Goal: Task Accomplishment & Management: Complete application form

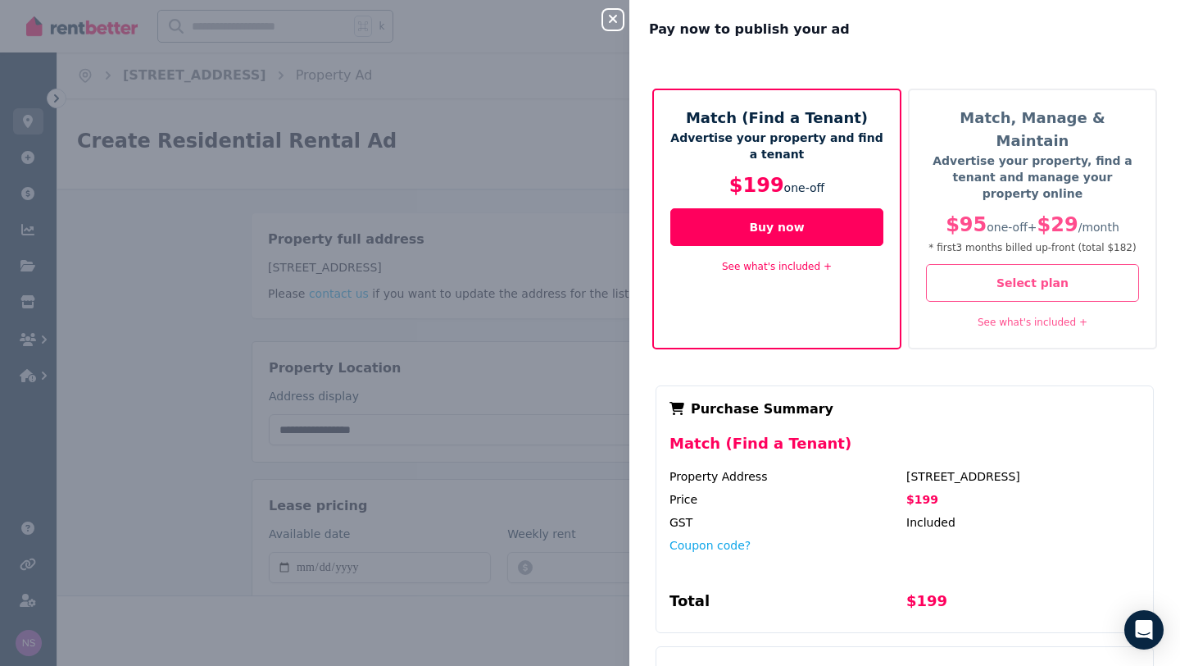
select select "**********"
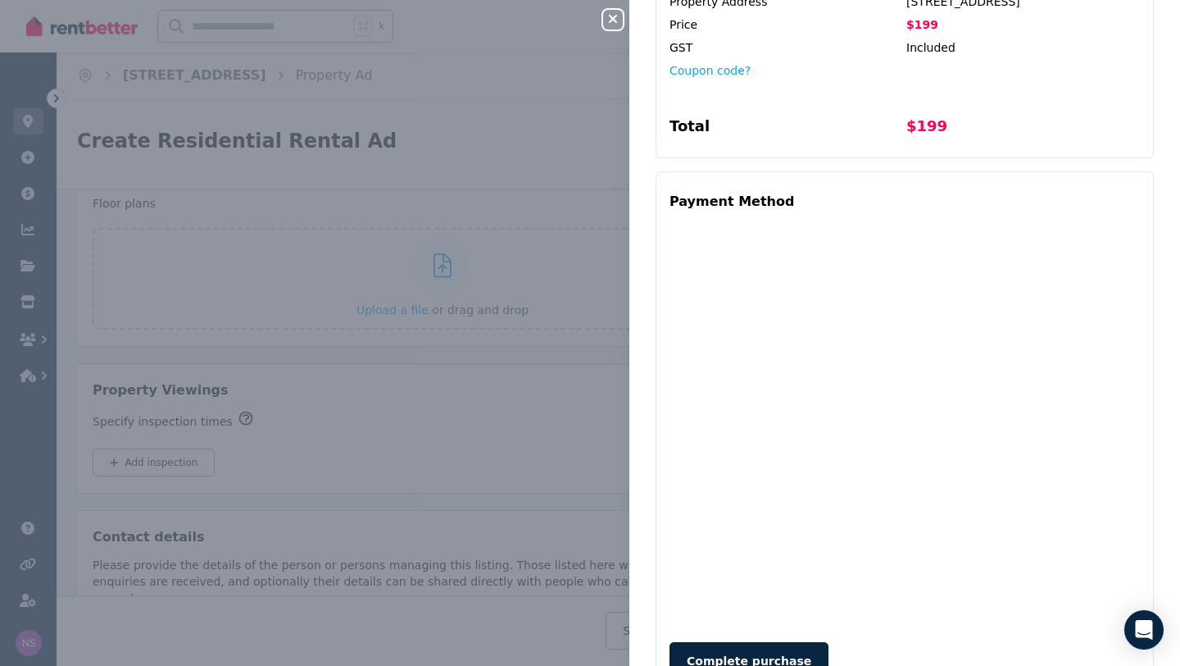
scroll to position [480, 0]
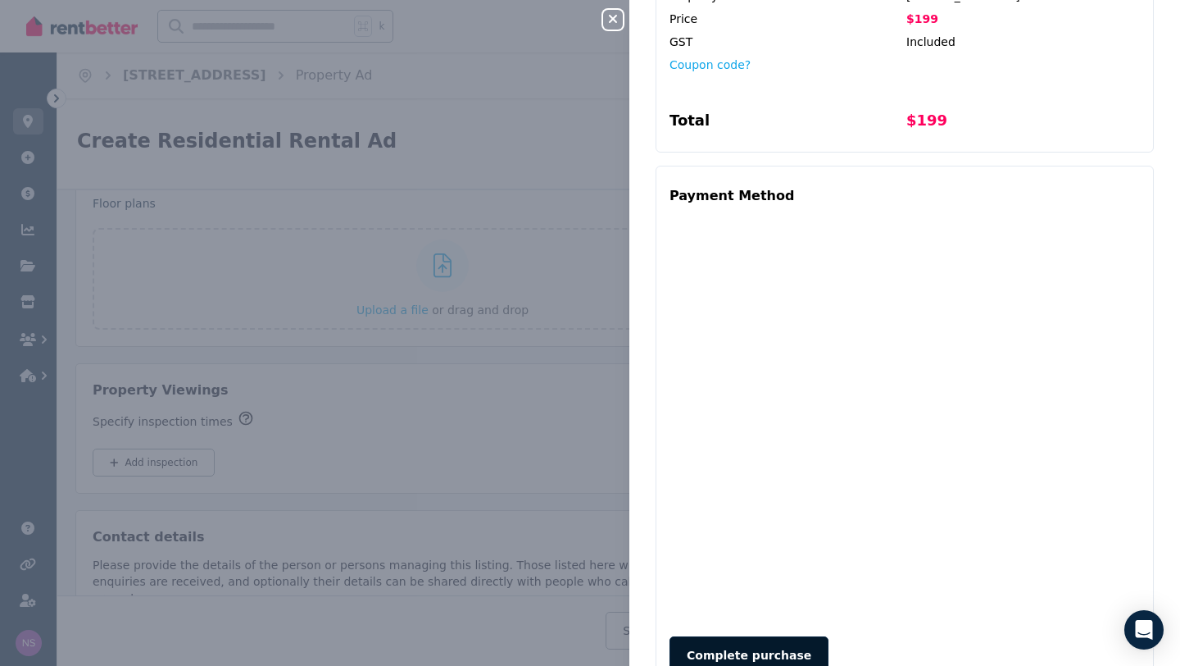
click at [750, 636] on button "Complete purchase" at bounding box center [749, 655] width 159 height 38
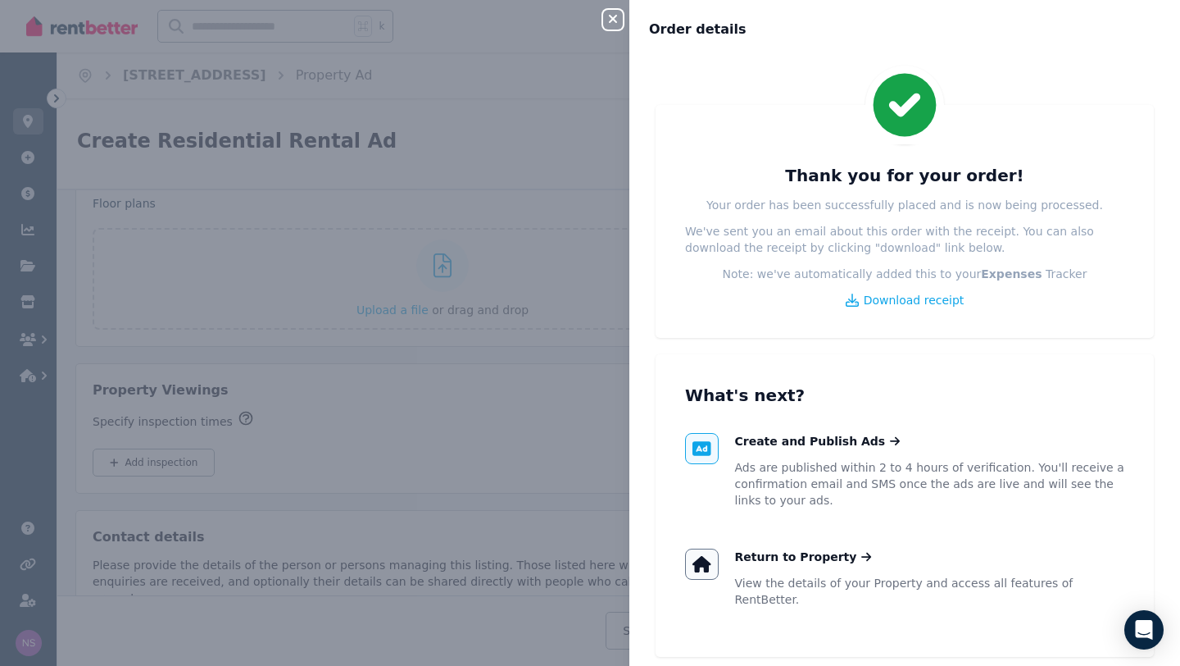
click at [617, 20] on icon "button" at bounding box center [613, 18] width 20 height 13
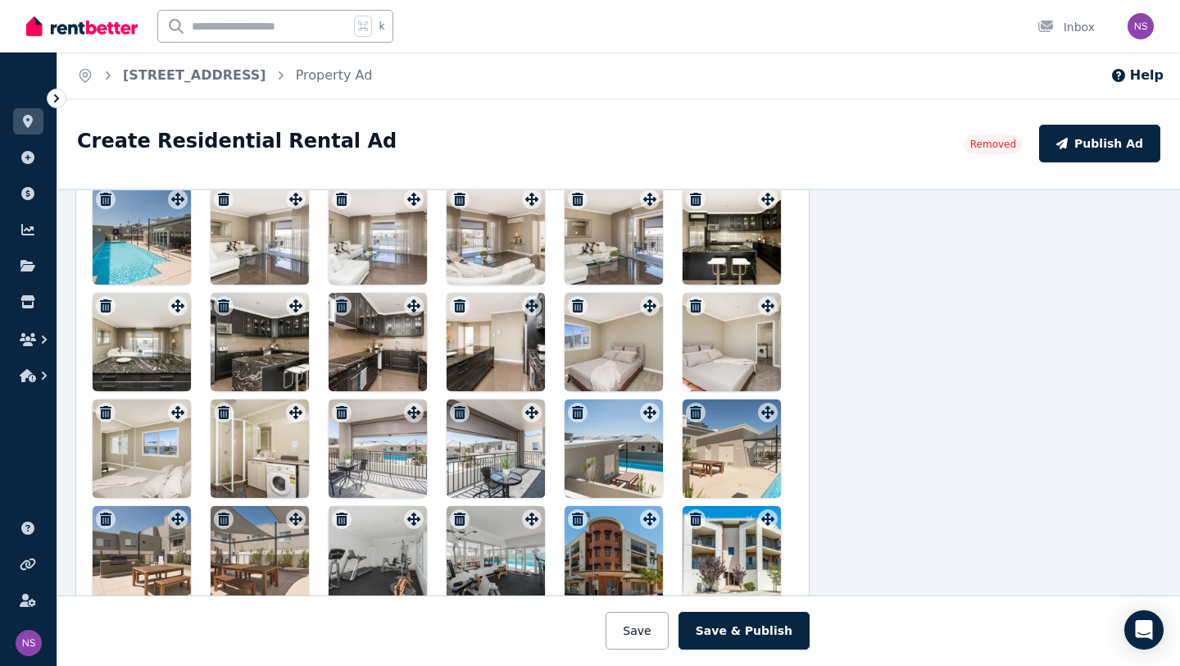
scroll to position [1921, 176]
click at [159, 243] on div at bounding box center [142, 236] width 98 height 98
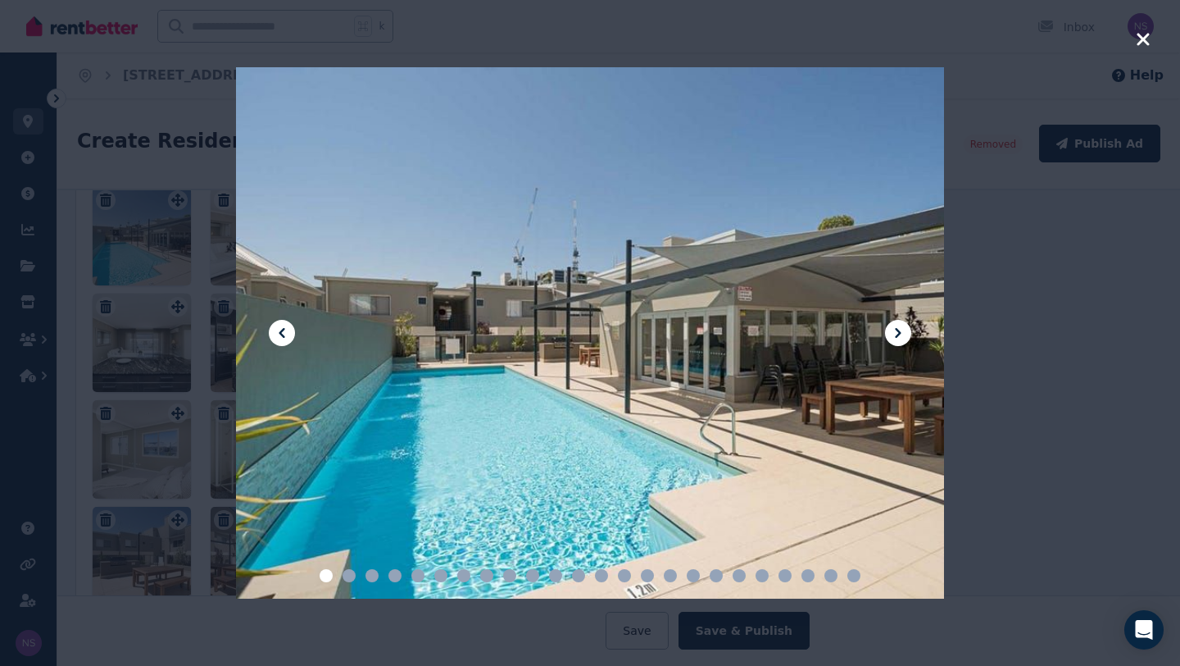
click at [895, 330] on icon at bounding box center [899, 333] width 20 height 20
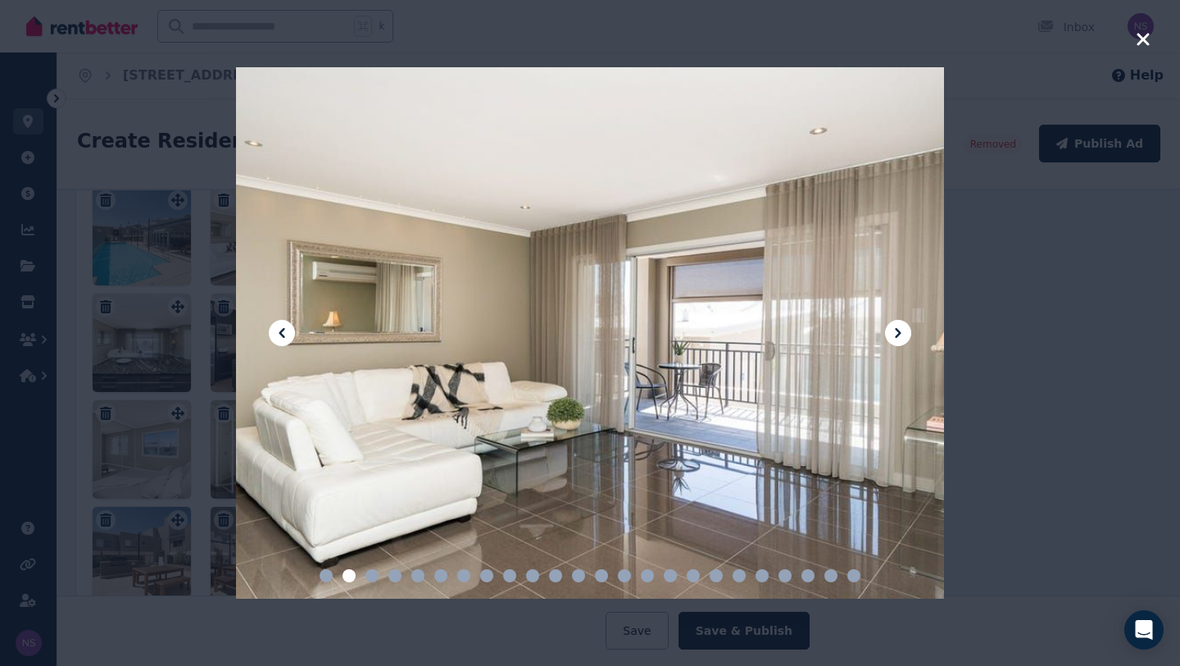
click at [898, 330] on icon at bounding box center [898, 333] width 6 height 10
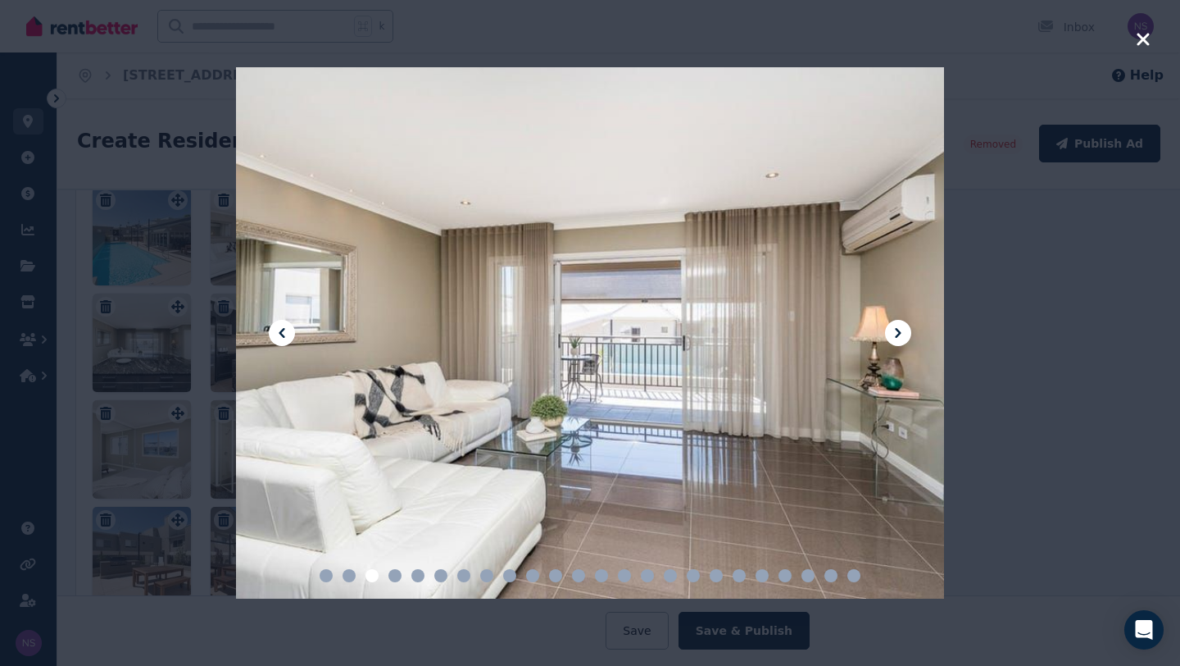
click at [898, 330] on icon at bounding box center [898, 333] width 6 height 10
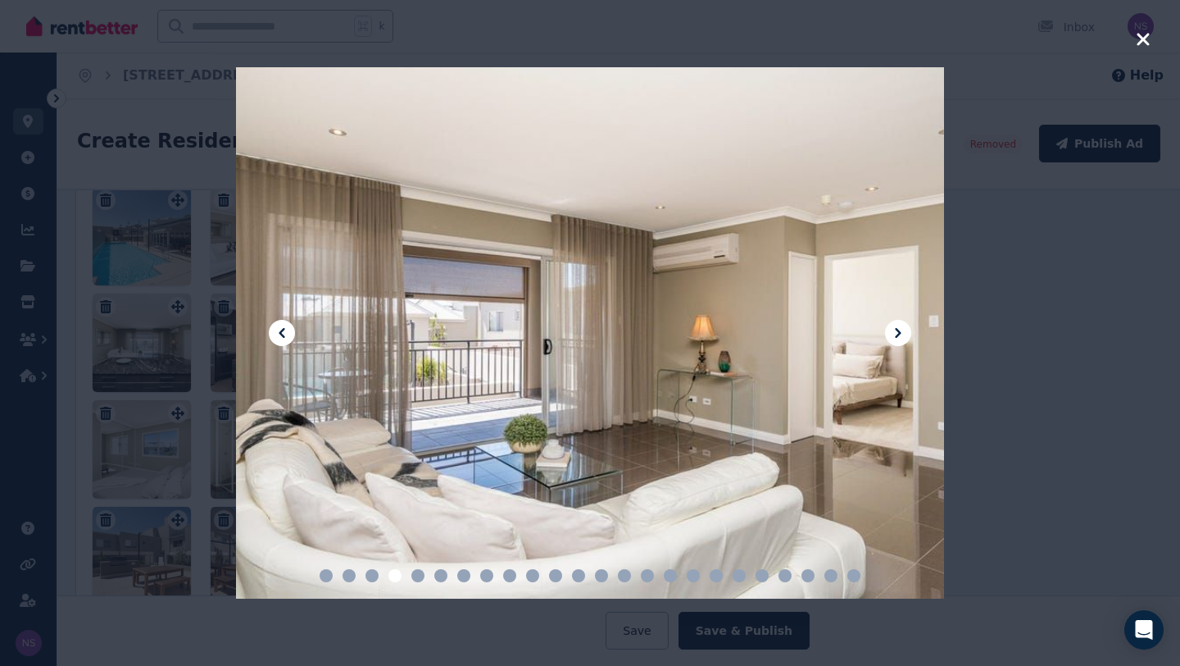
click at [898, 330] on icon at bounding box center [898, 333] width 6 height 10
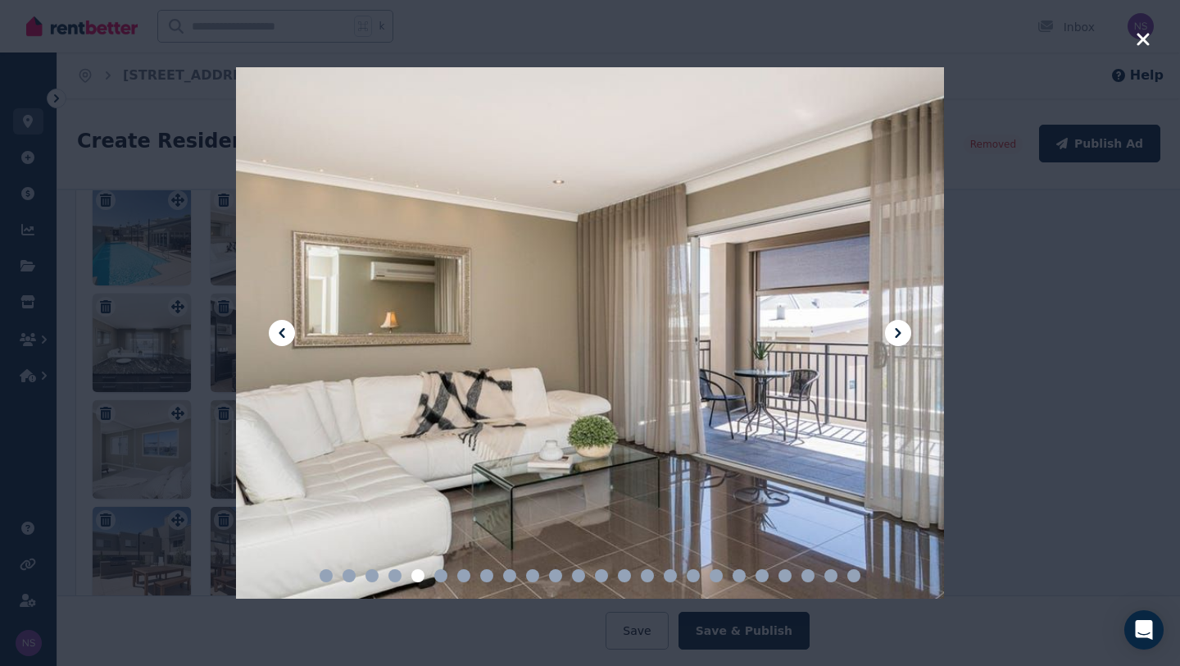
click at [898, 330] on icon at bounding box center [898, 333] width 6 height 10
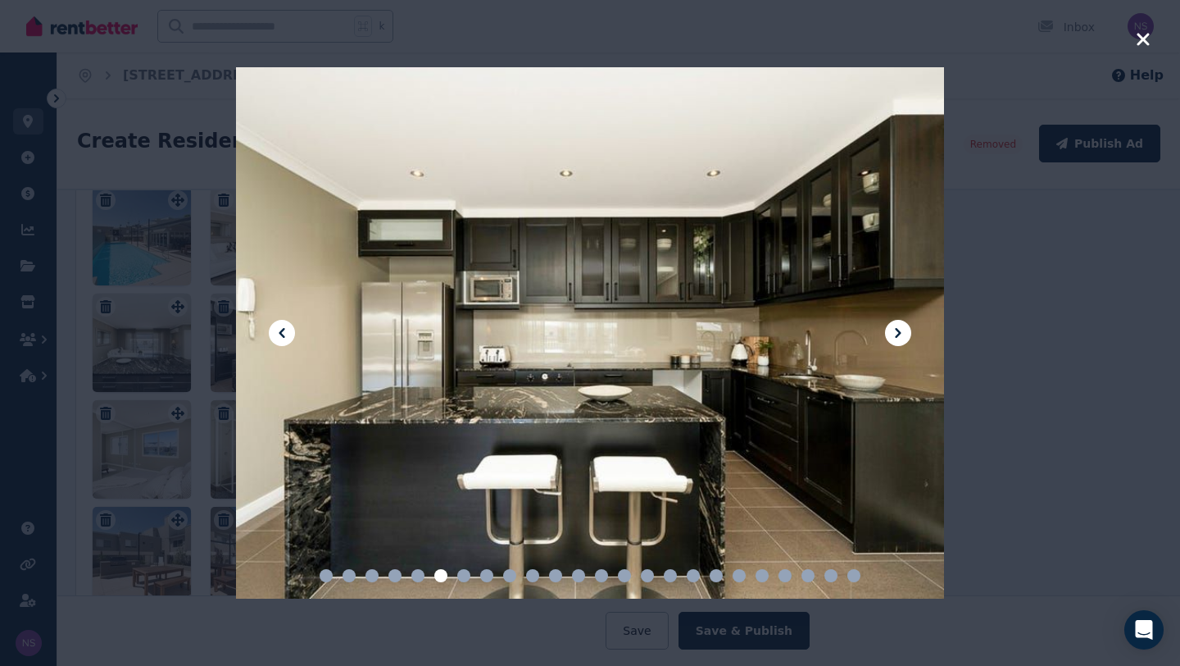
click at [898, 330] on icon at bounding box center [898, 333] width 6 height 10
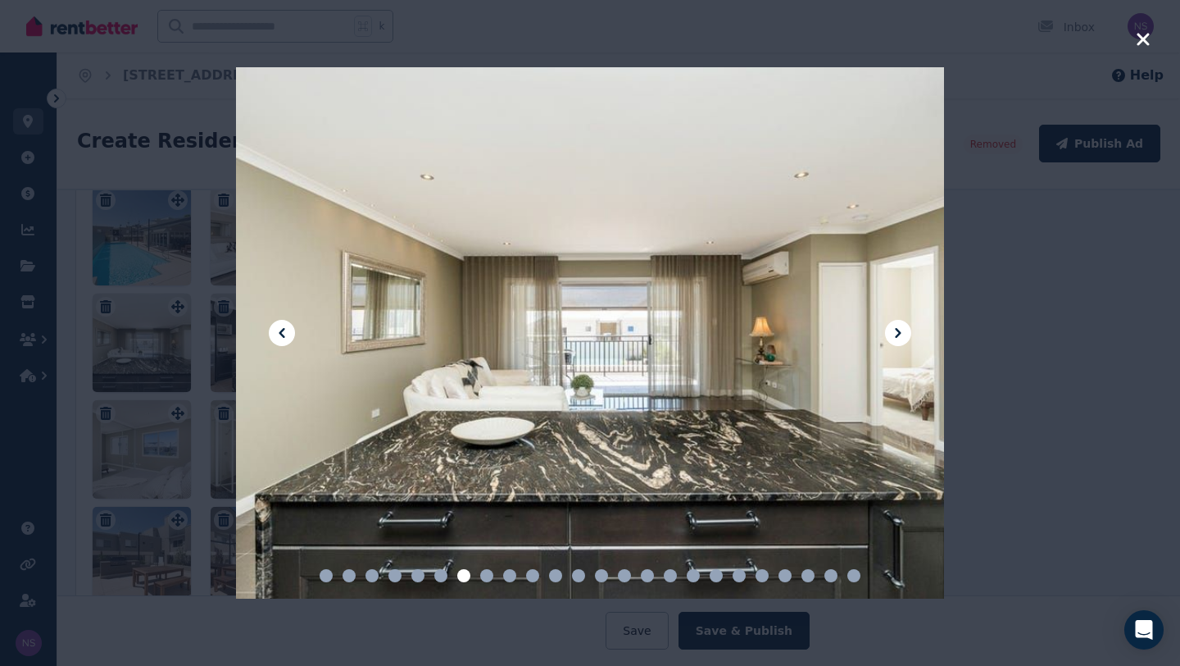
click at [898, 330] on icon at bounding box center [898, 333] width 6 height 10
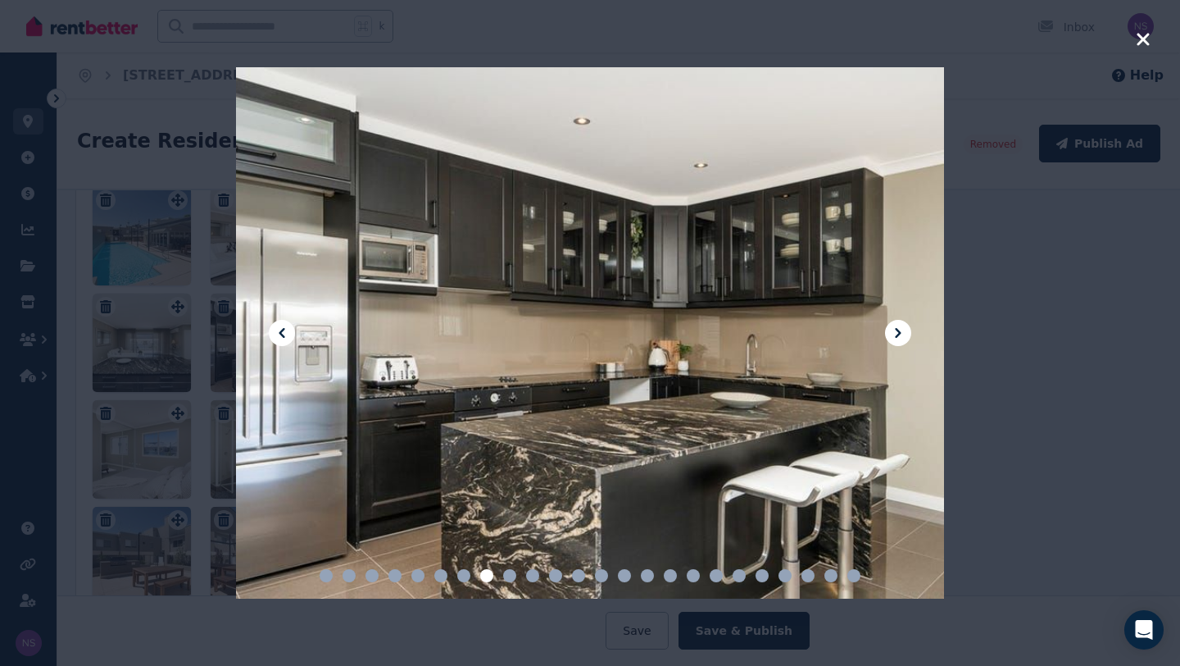
click at [898, 330] on icon at bounding box center [898, 333] width 6 height 10
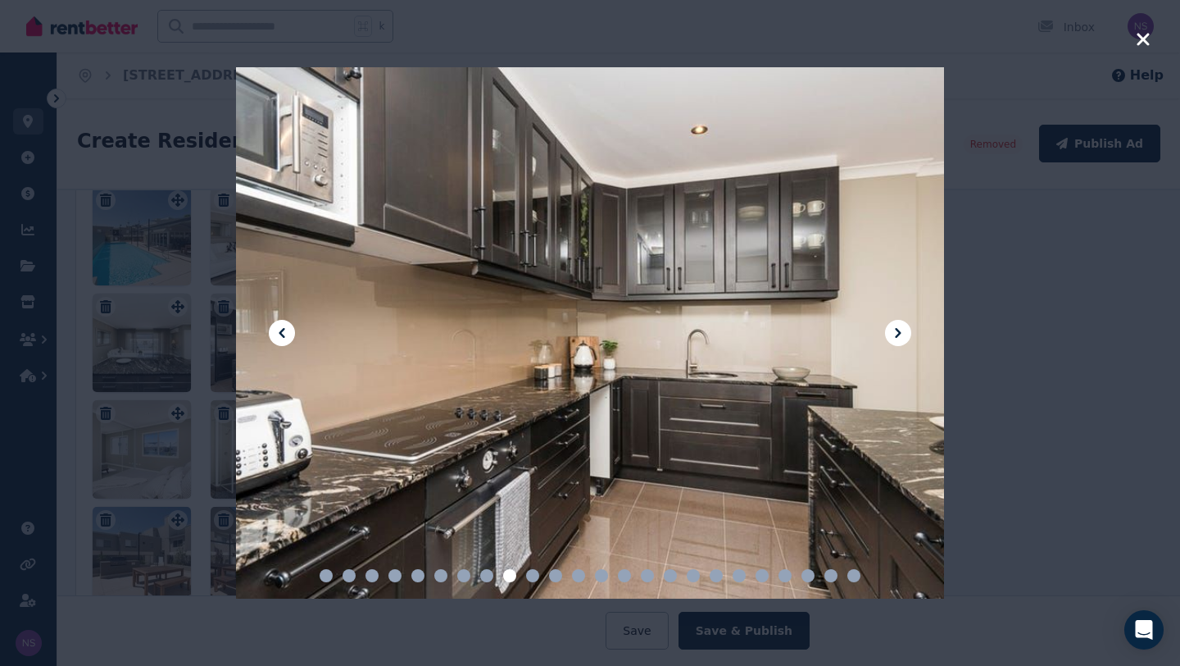
click at [898, 330] on icon at bounding box center [898, 333] width 6 height 10
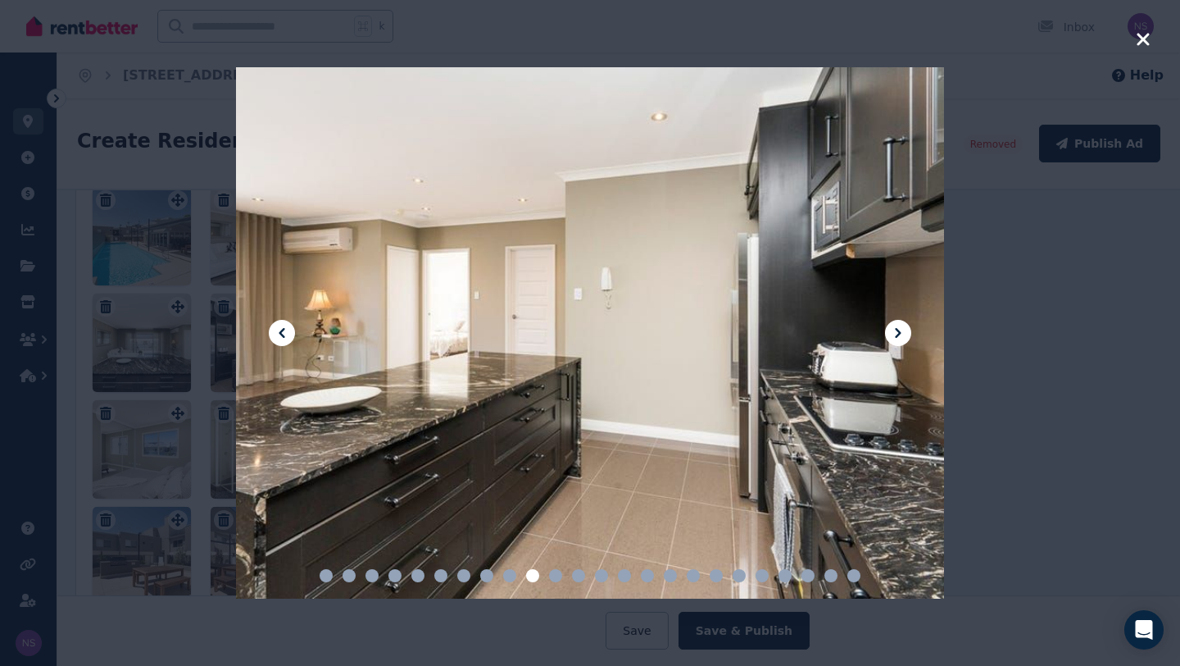
click at [898, 330] on icon at bounding box center [898, 333] width 6 height 10
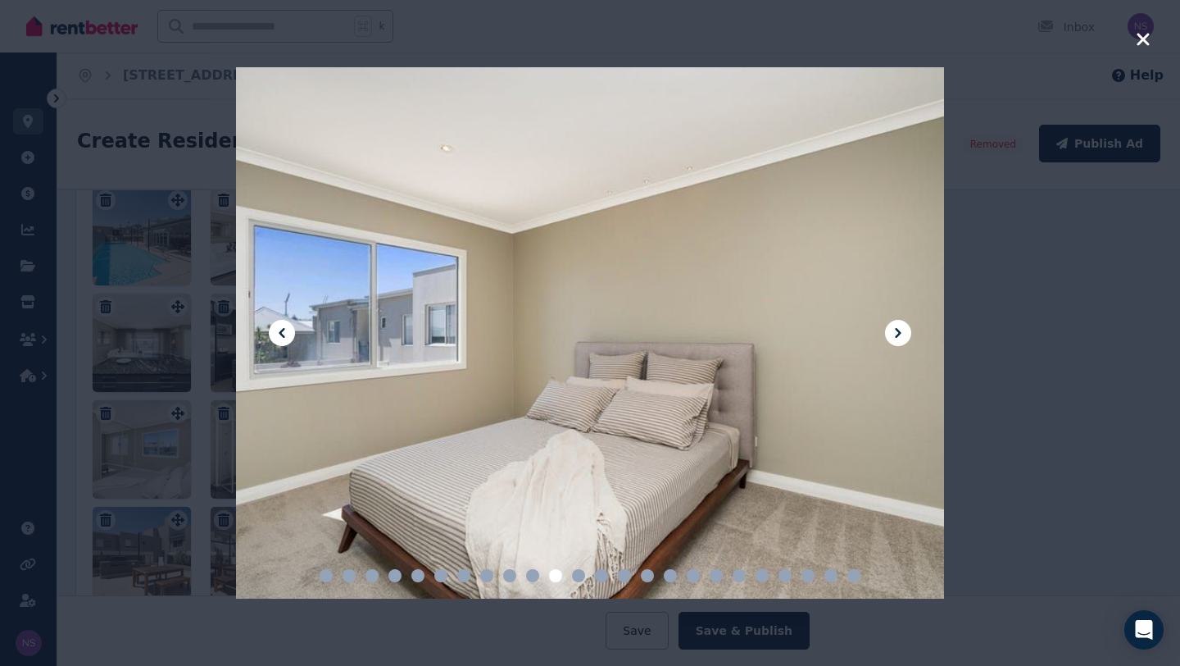
click at [898, 330] on icon at bounding box center [898, 333] width 6 height 10
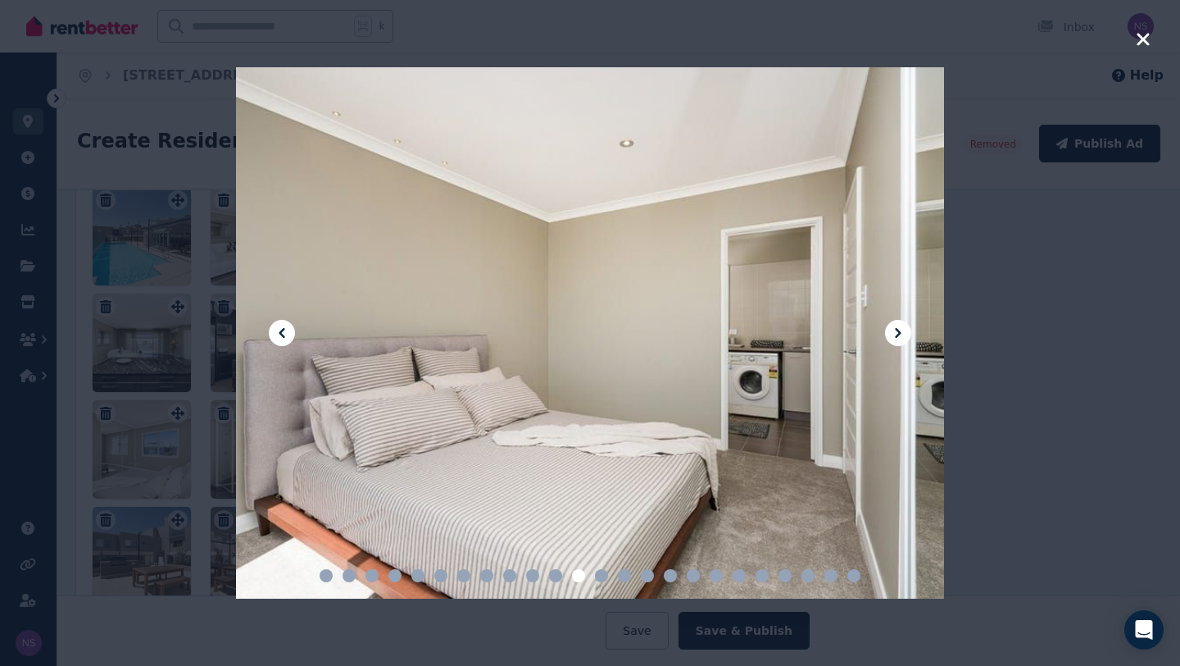
click at [898, 330] on icon at bounding box center [898, 333] width 6 height 10
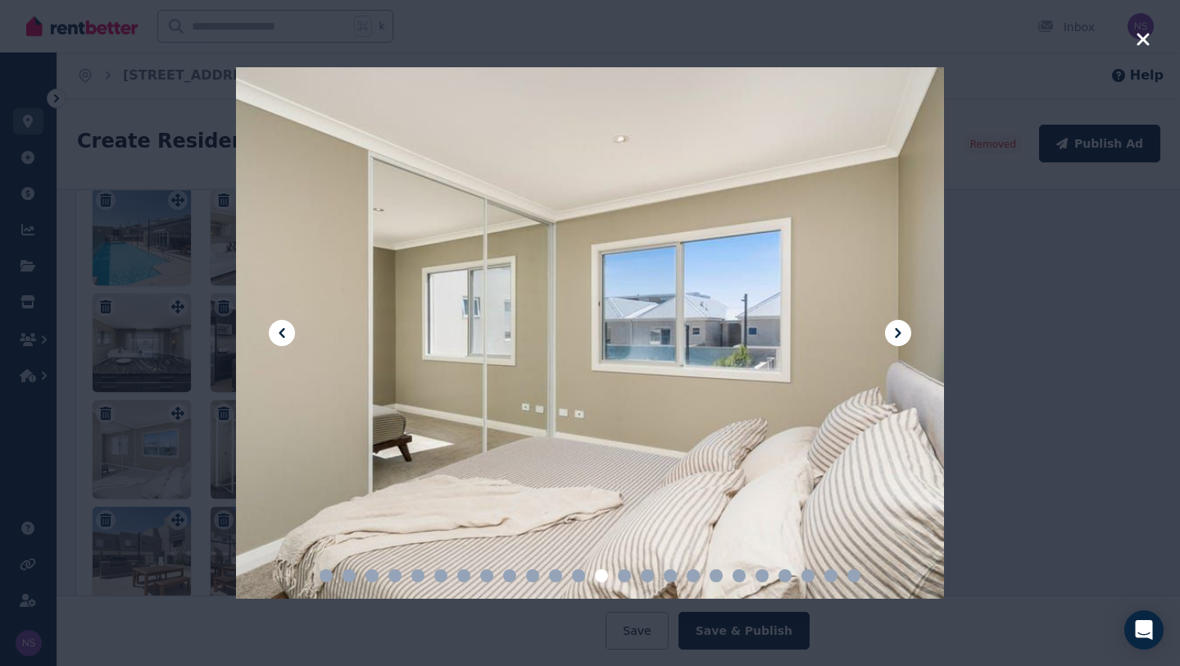
click at [898, 330] on icon at bounding box center [898, 333] width 6 height 10
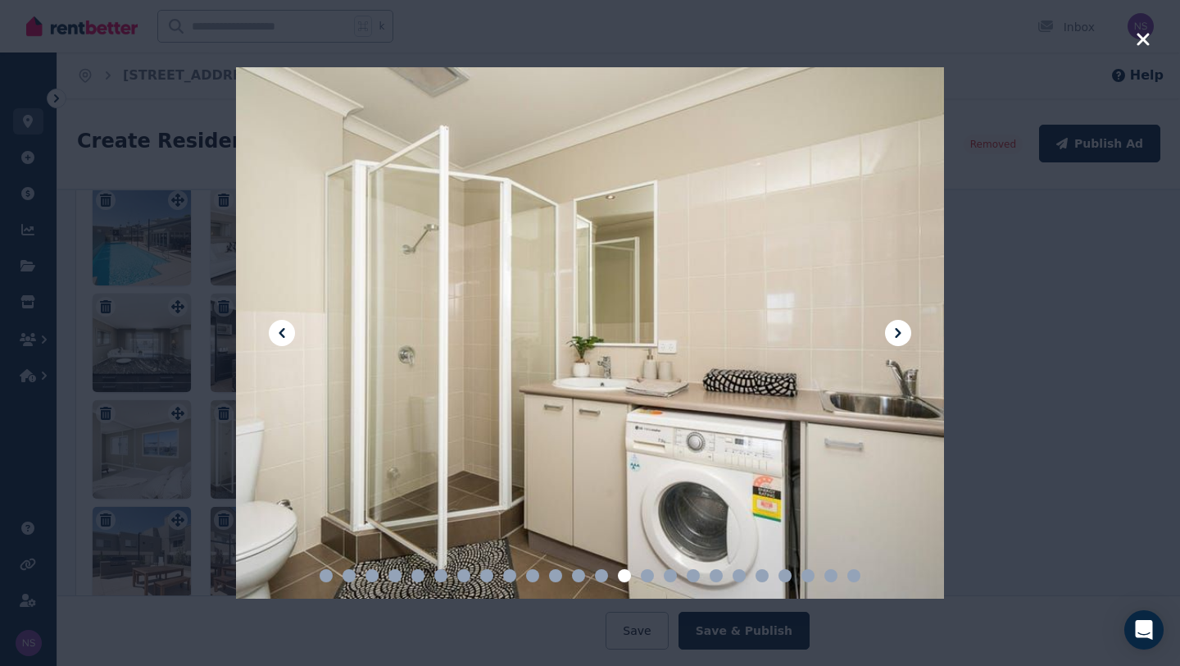
click at [898, 330] on icon at bounding box center [898, 333] width 6 height 10
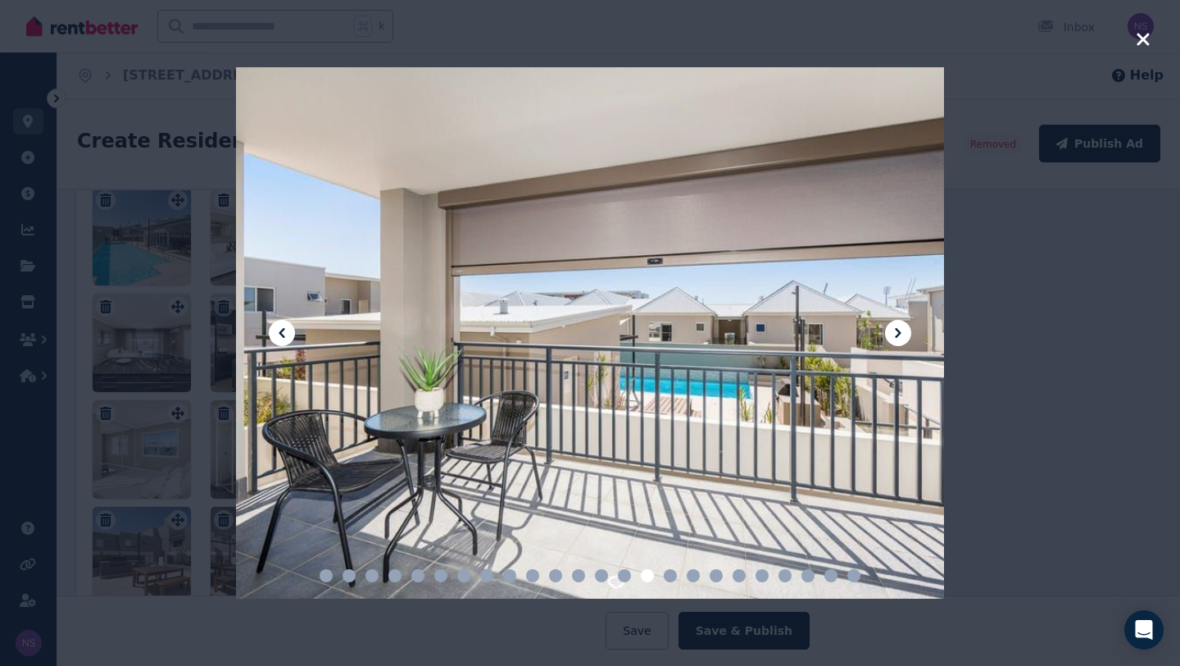
click at [898, 330] on icon at bounding box center [898, 333] width 6 height 10
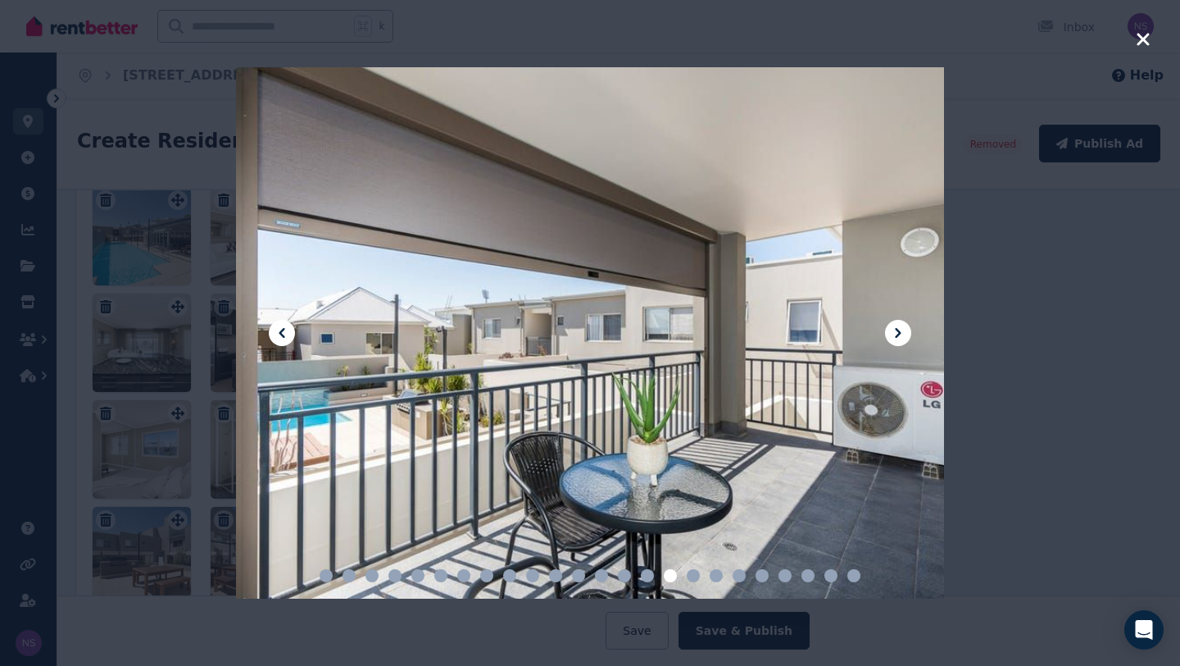
click at [899, 330] on icon at bounding box center [899, 333] width 20 height 20
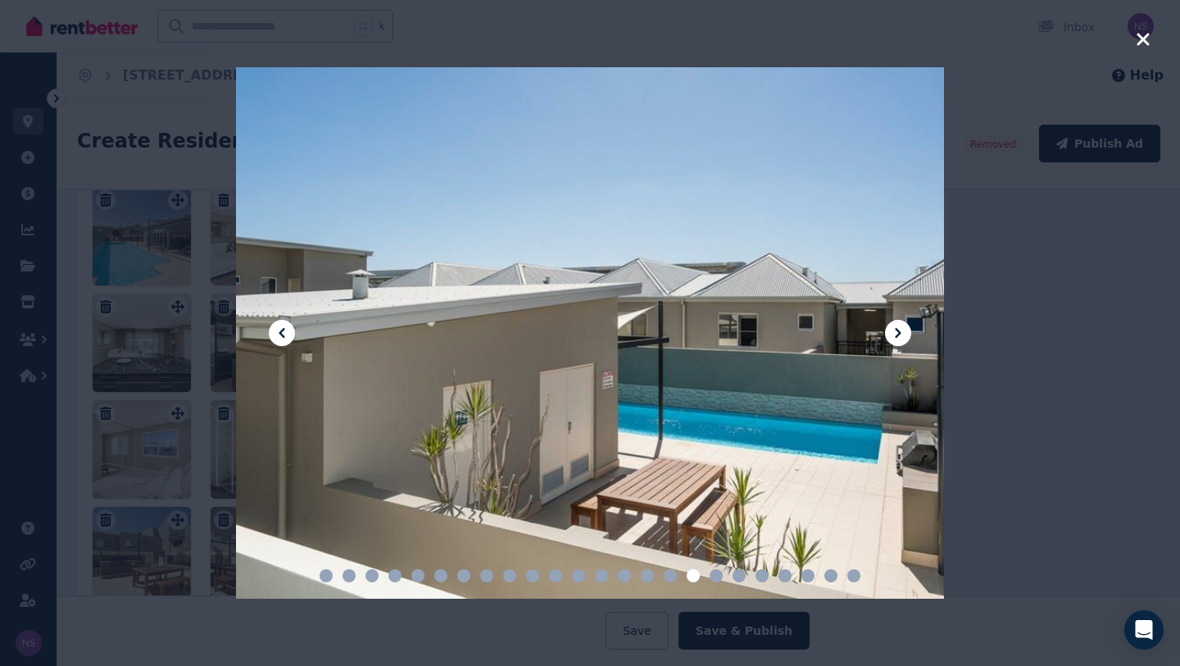
click at [899, 330] on icon at bounding box center [899, 333] width 20 height 20
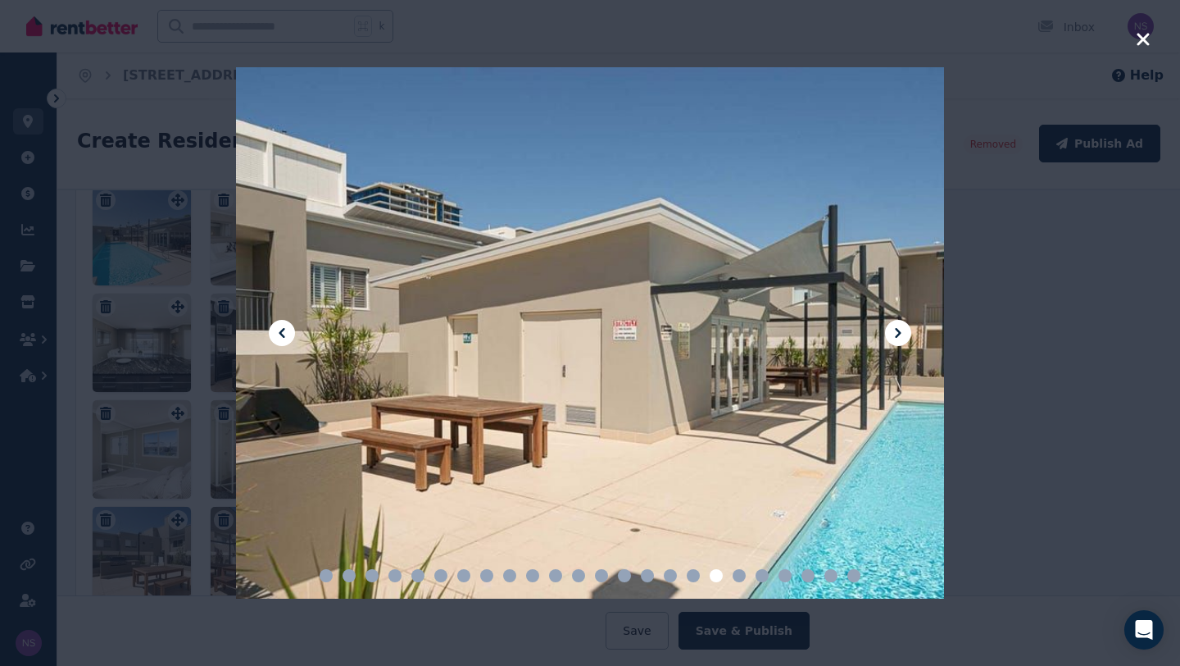
click at [899, 330] on icon at bounding box center [899, 333] width 20 height 20
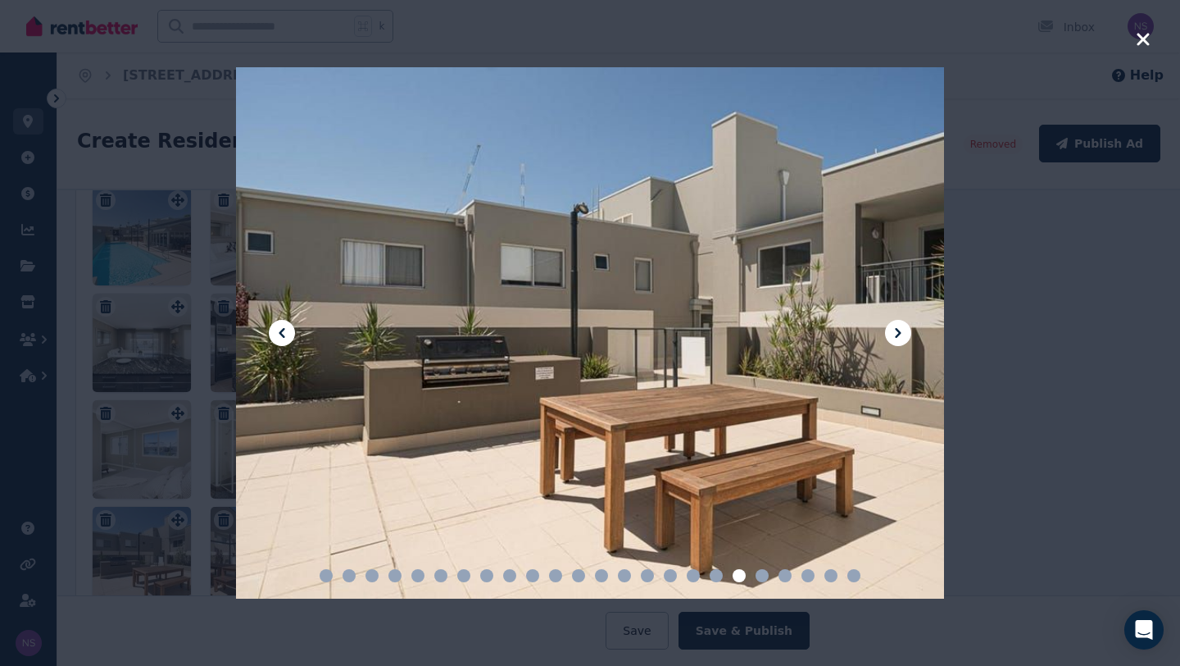
click at [899, 330] on icon at bounding box center [899, 333] width 20 height 20
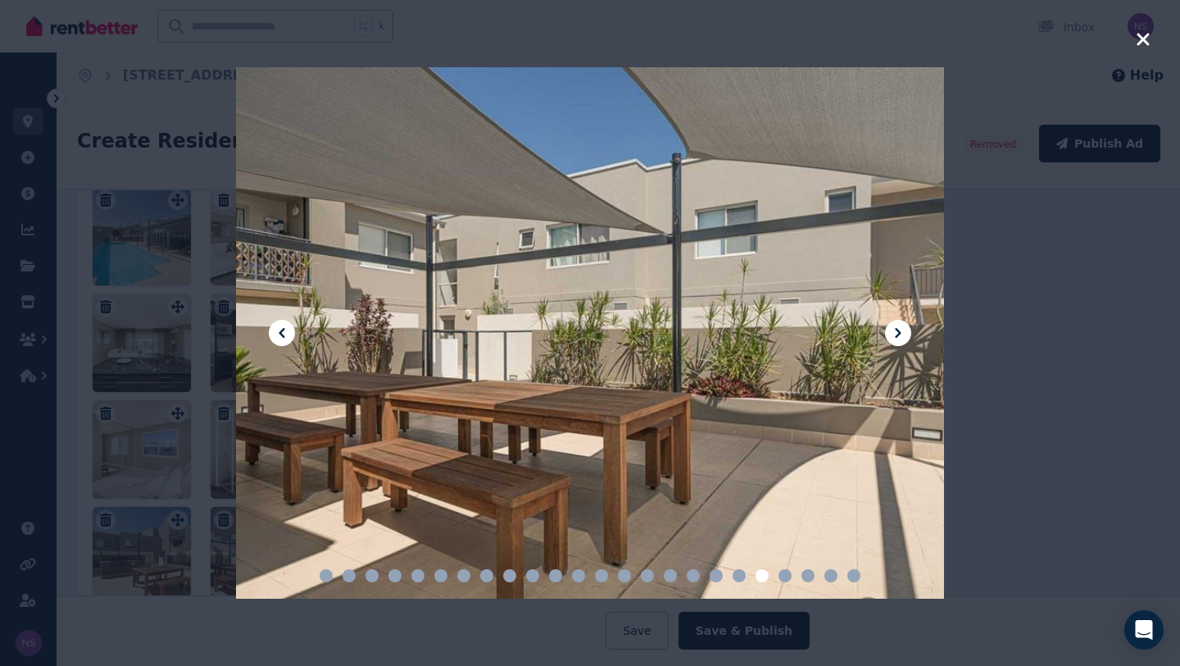
click at [899, 330] on icon at bounding box center [899, 333] width 20 height 20
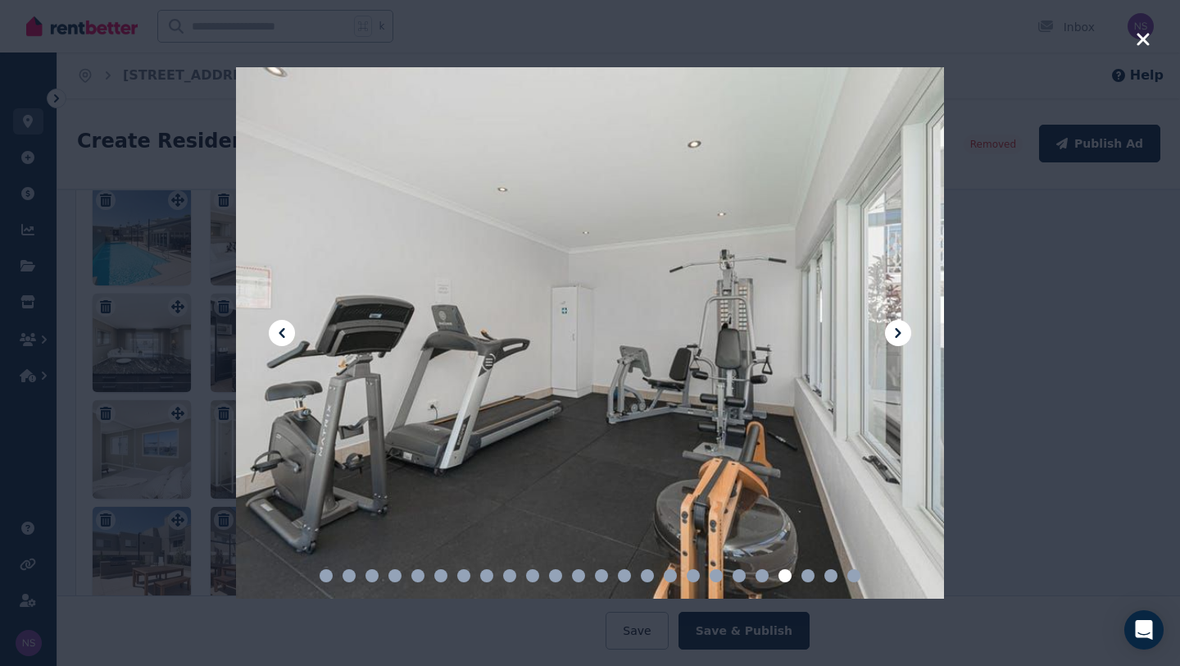
click at [899, 330] on icon at bounding box center [899, 333] width 20 height 20
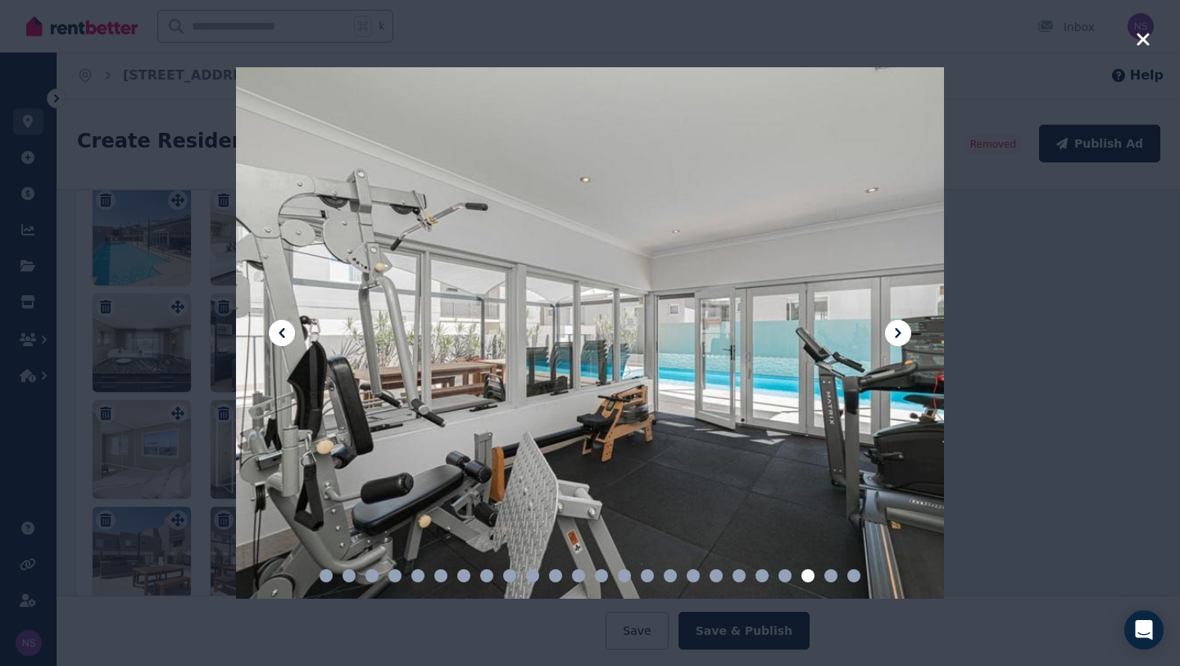
click at [899, 330] on icon at bounding box center [899, 333] width 20 height 20
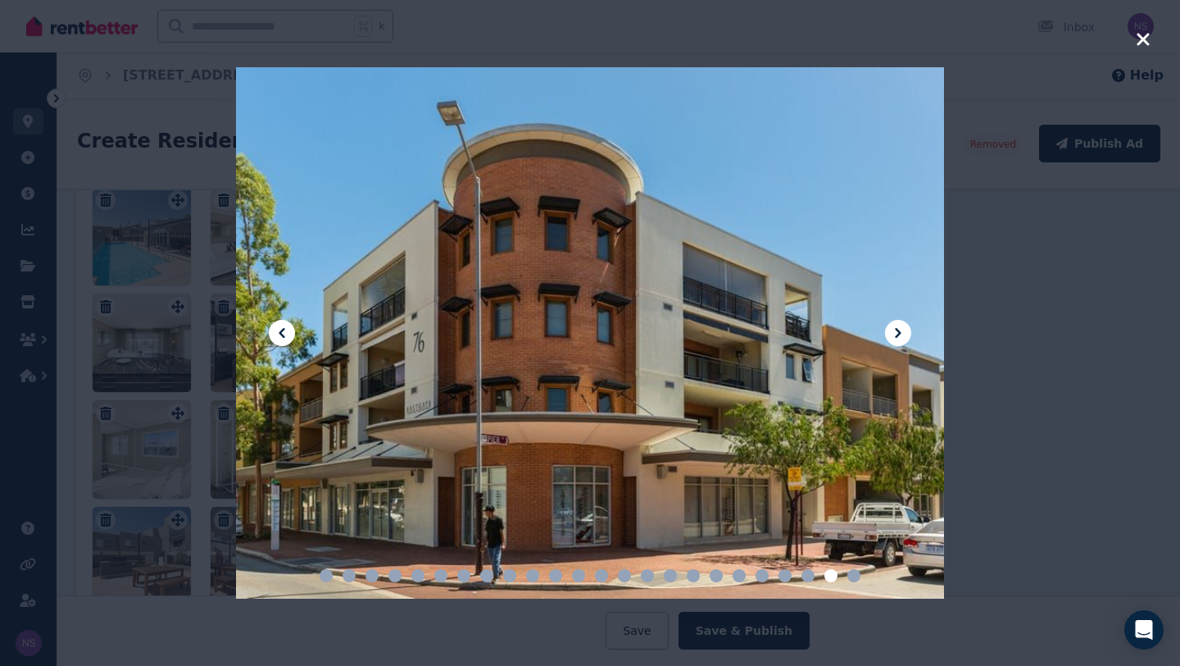
click at [899, 330] on icon at bounding box center [899, 333] width 20 height 20
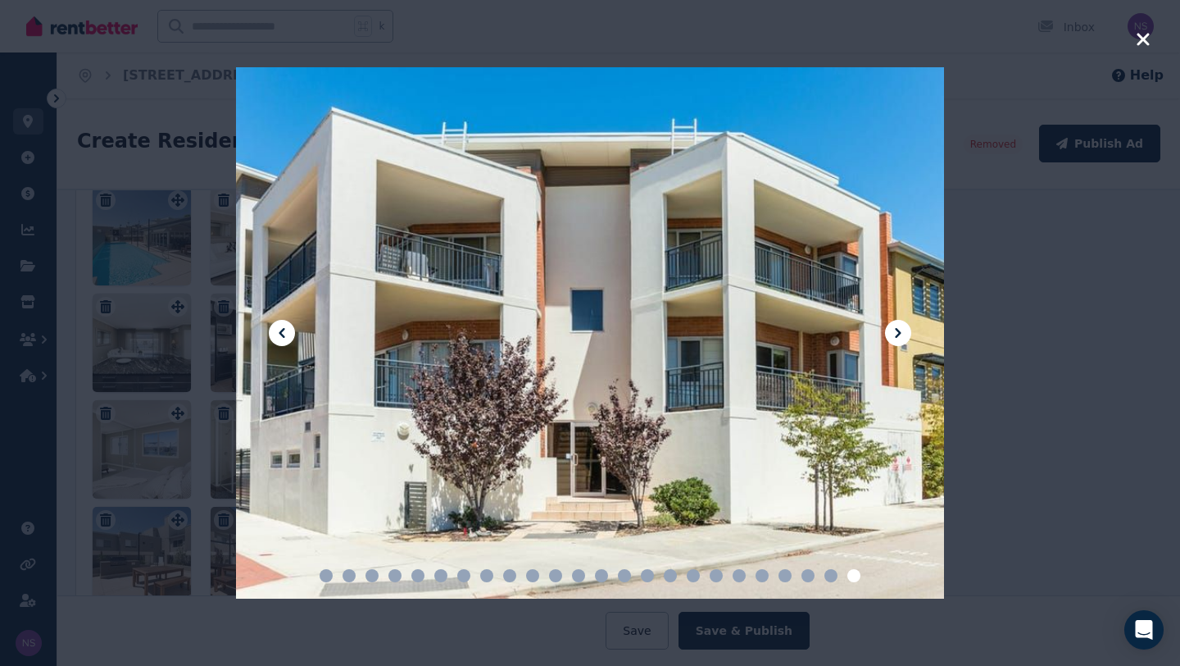
click at [899, 330] on icon at bounding box center [899, 333] width 20 height 20
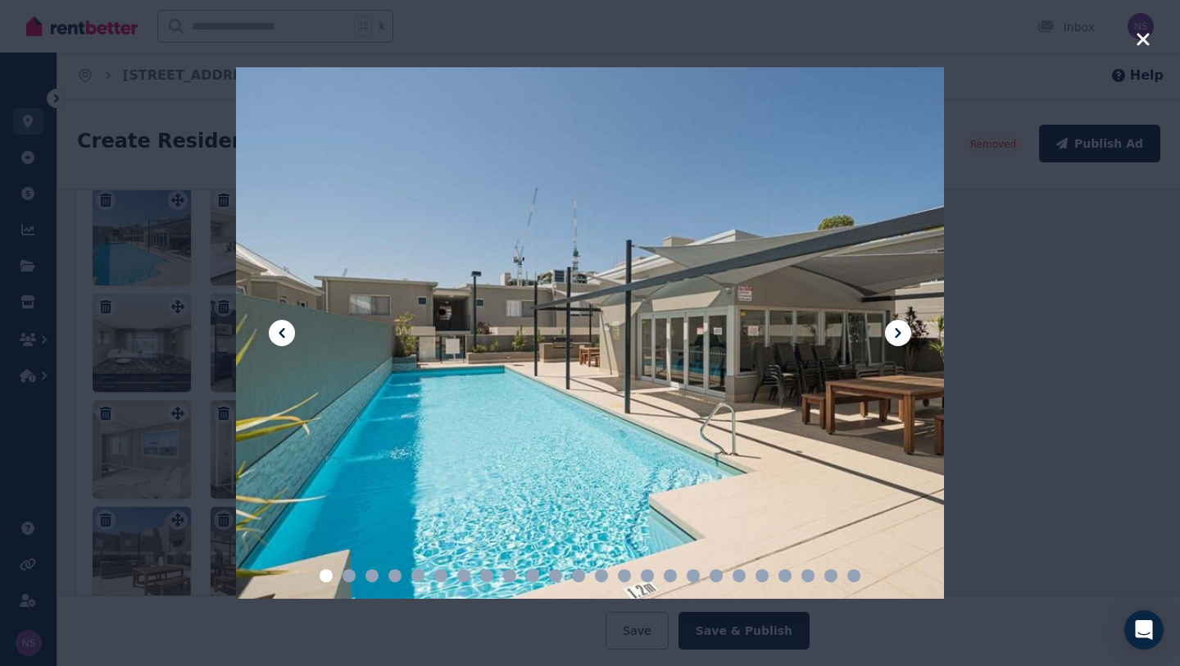
click at [298, 347] on div at bounding box center [590, 332] width 708 height 531
click at [277, 337] on icon at bounding box center [282, 333] width 20 height 20
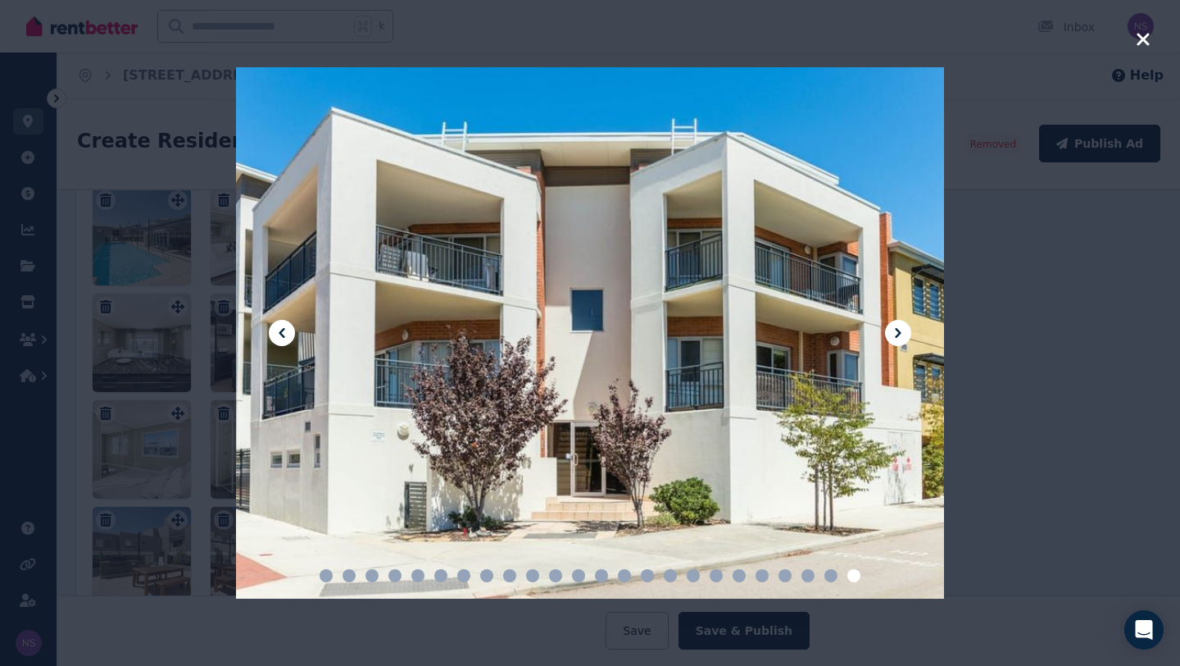
click at [1144, 36] on icon "button" at bounding box center [1143, 39] width 12 height 12
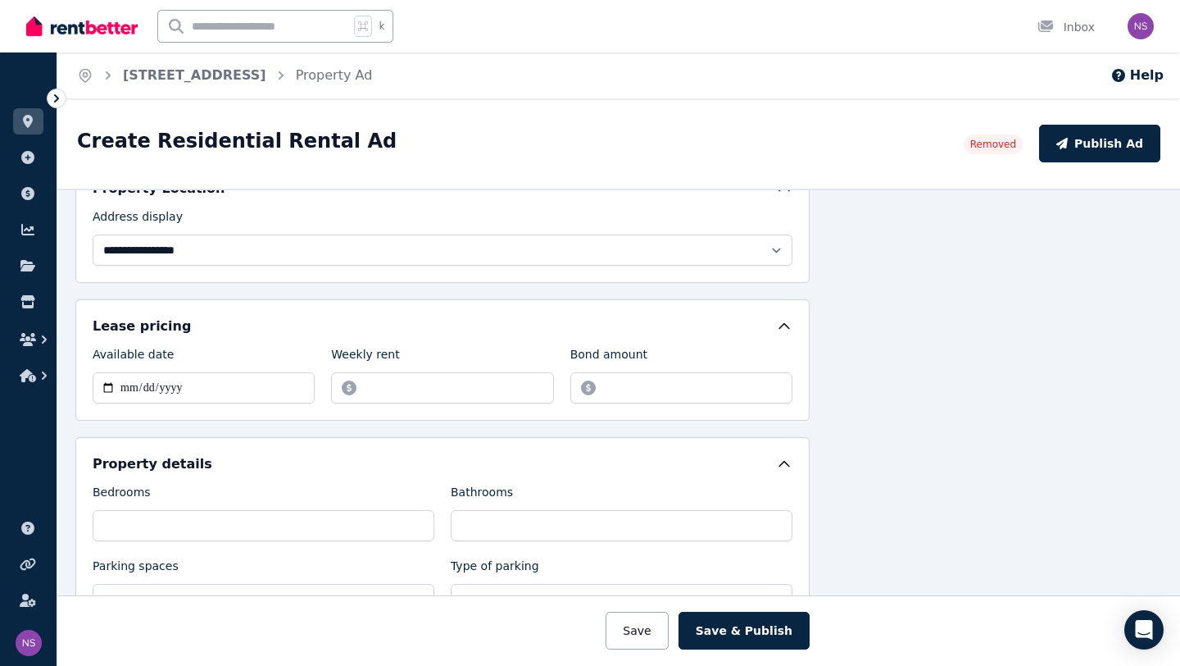
scroll to position [186, 176]
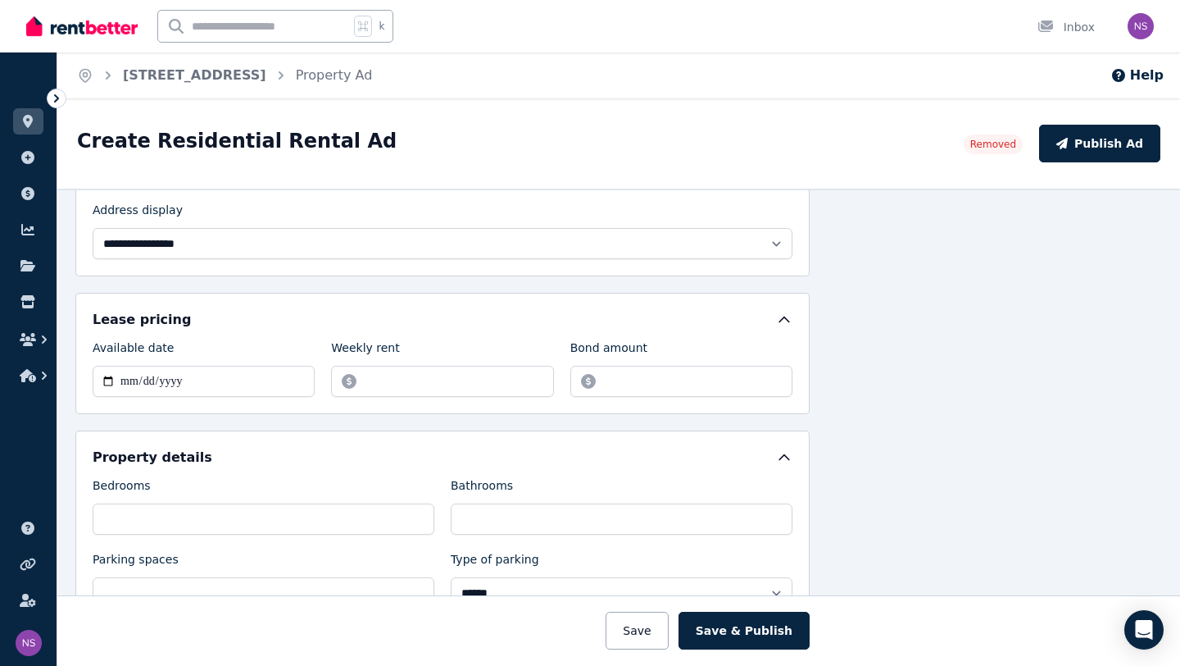
click at [829, 130] on div "Create Residential Rental Ad" at bounding box center [515, 143] width 877 height 31
click at [130, 383] on input "**********" at bounding box center [204, 381] width 222 height 31
type input "**********"
click at [226, 382] on input "**********" at bounding box center [204, 381] width 222 height 31
click at [247, 384] on input "**********" at bounding box center [204, 381] width 222 height 31
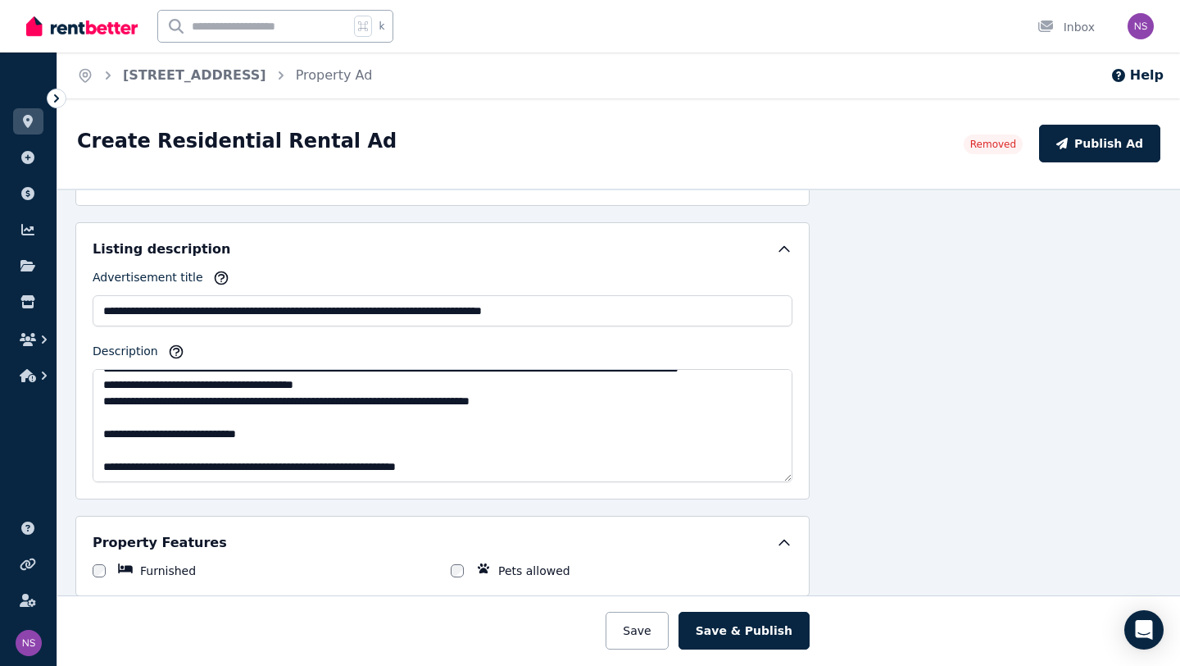
scroll to position [684, 176]
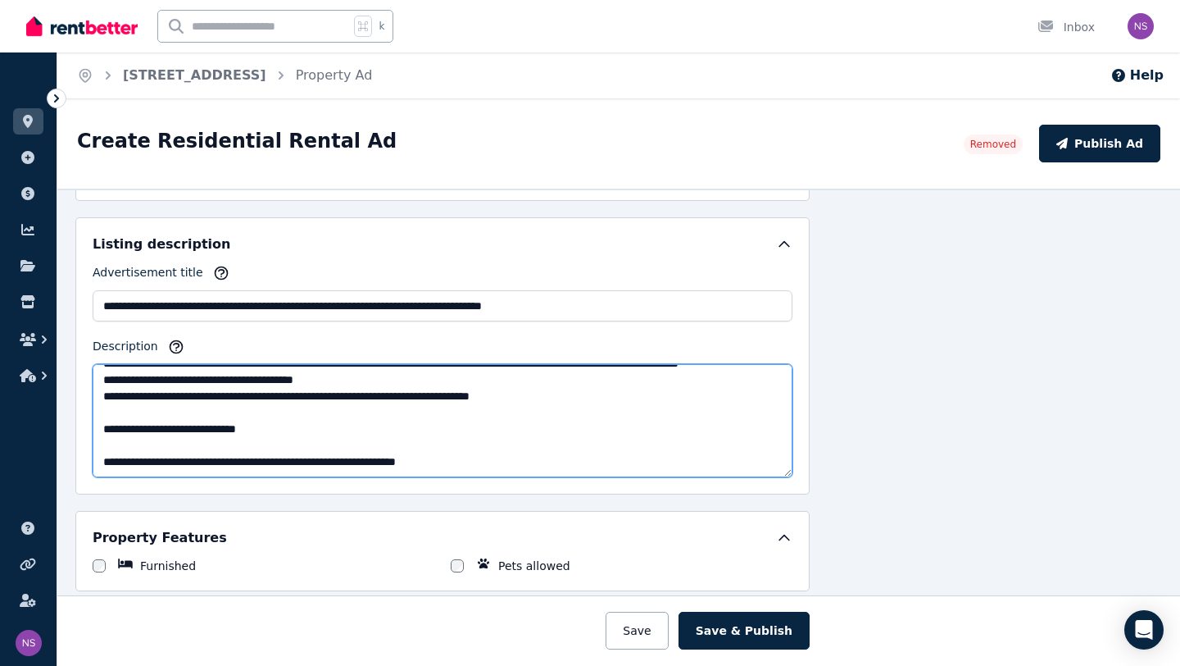
click at [180, 430] on textarea "Description" at bounding box center [443, 420] width 700 height 113
click at [190, 429] on textarea "Description" at bounding box center [443, 420] width 700 height 113
click at [290, 428] on textarea "Description" at bounding box center [443, 420] width 700 height 113
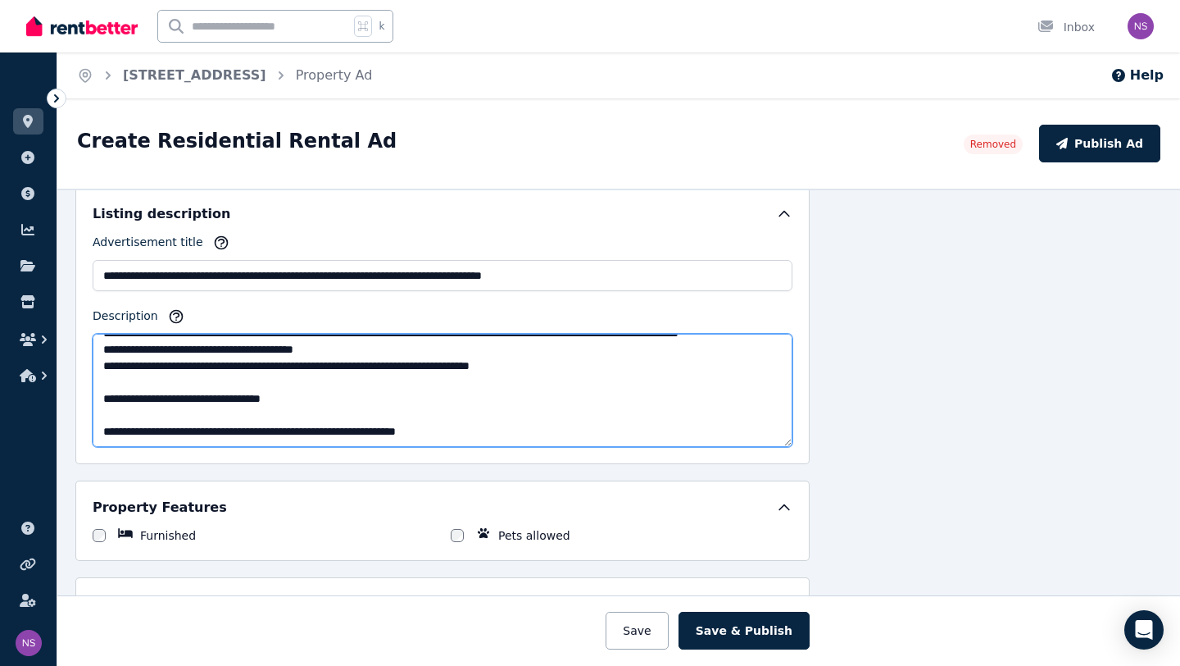
scroll to position [730, 176]
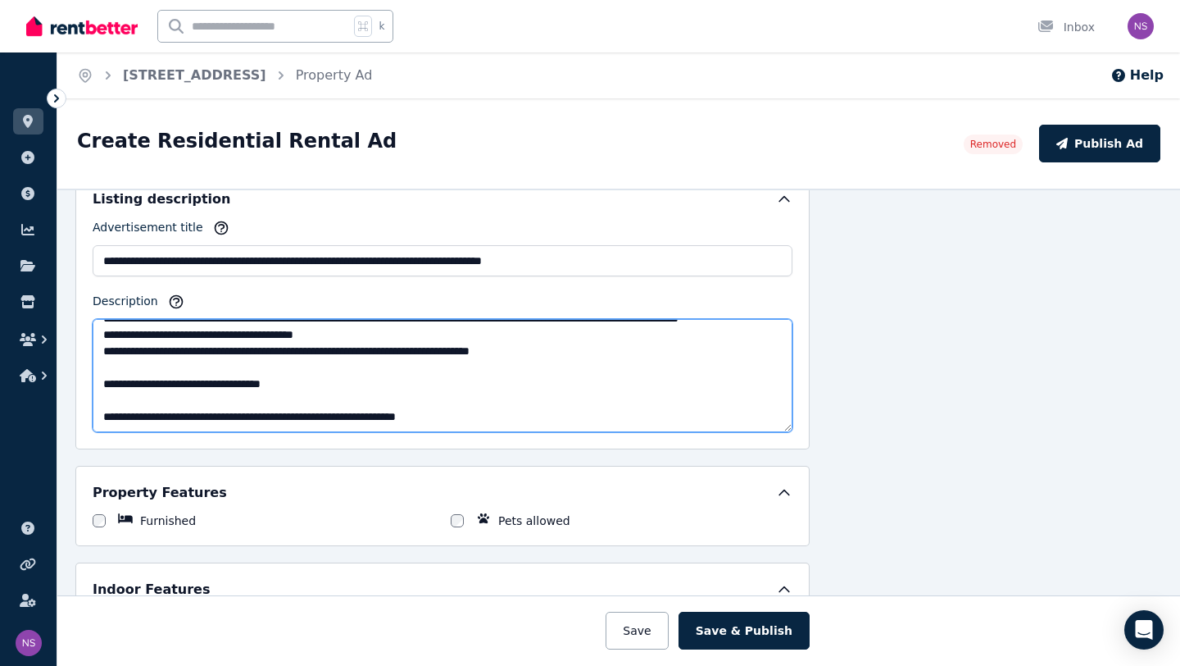
click at [213, 385] on textarea "Description" at bounding box center [443, 375] width 700 height 113
click at [249, 383] on textarea "Description" at bounding box center [443, 375] width 700 height 113
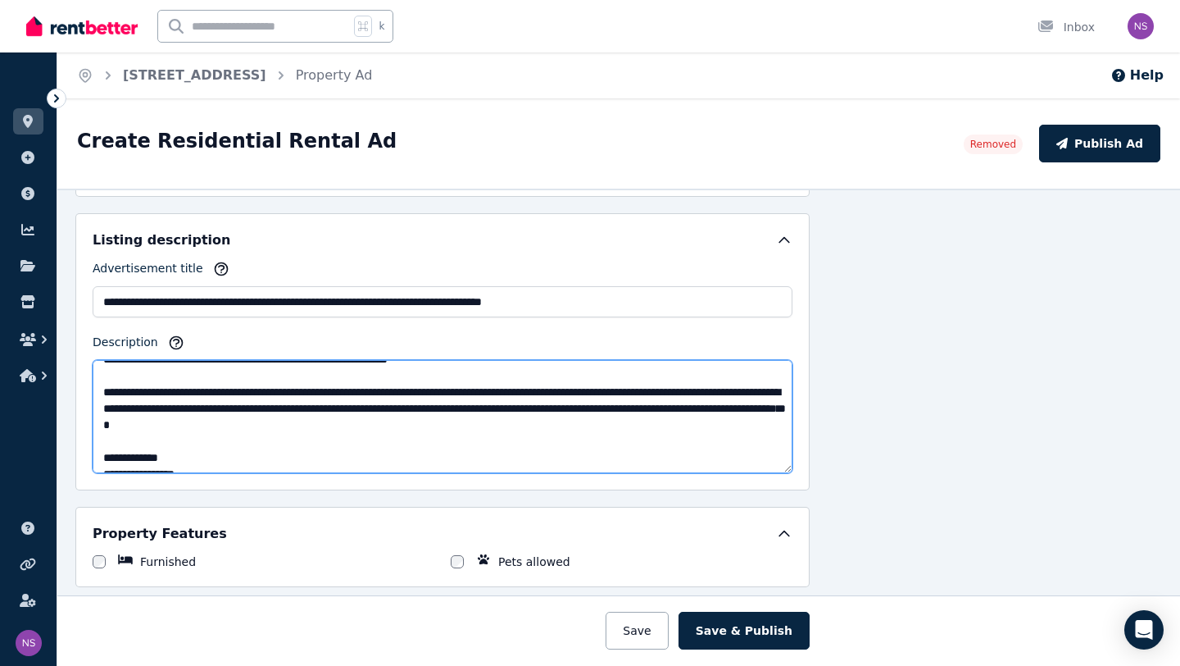
scroll to position [0, 0]
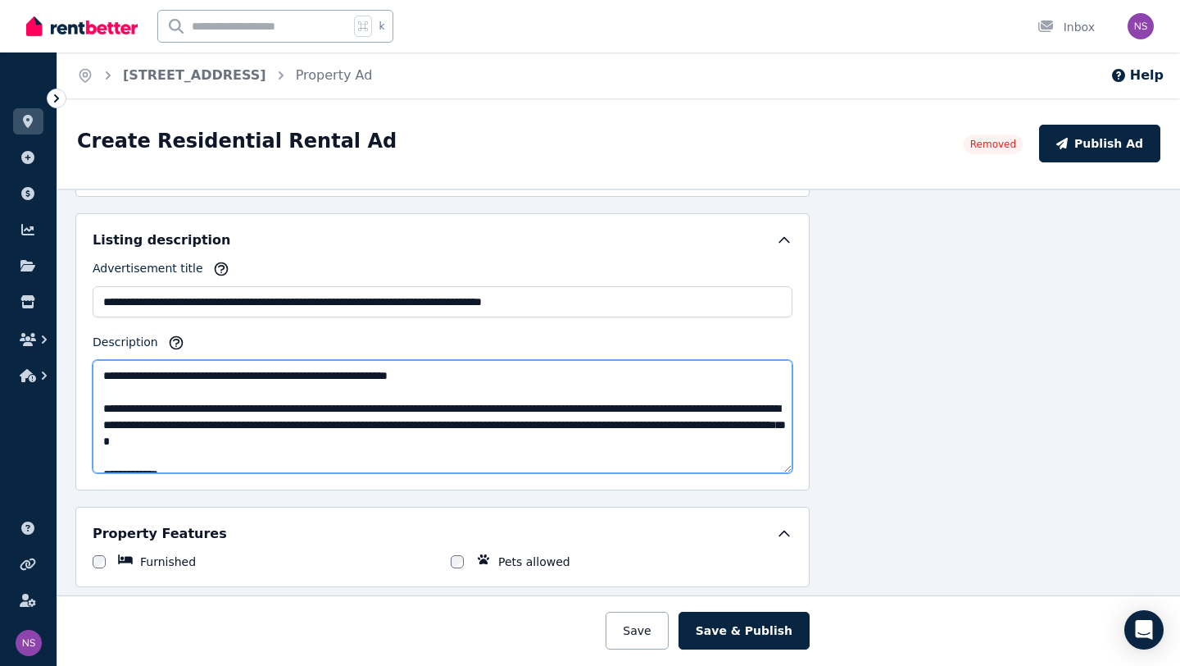
drag, startPoint x: 455, startPoint y: 384, endPoint x: 227, endPoint y: 377, distance: 228.0
click at [227, 377] on textarea "Description" at bounding box center [443, 416] width 700 height 113
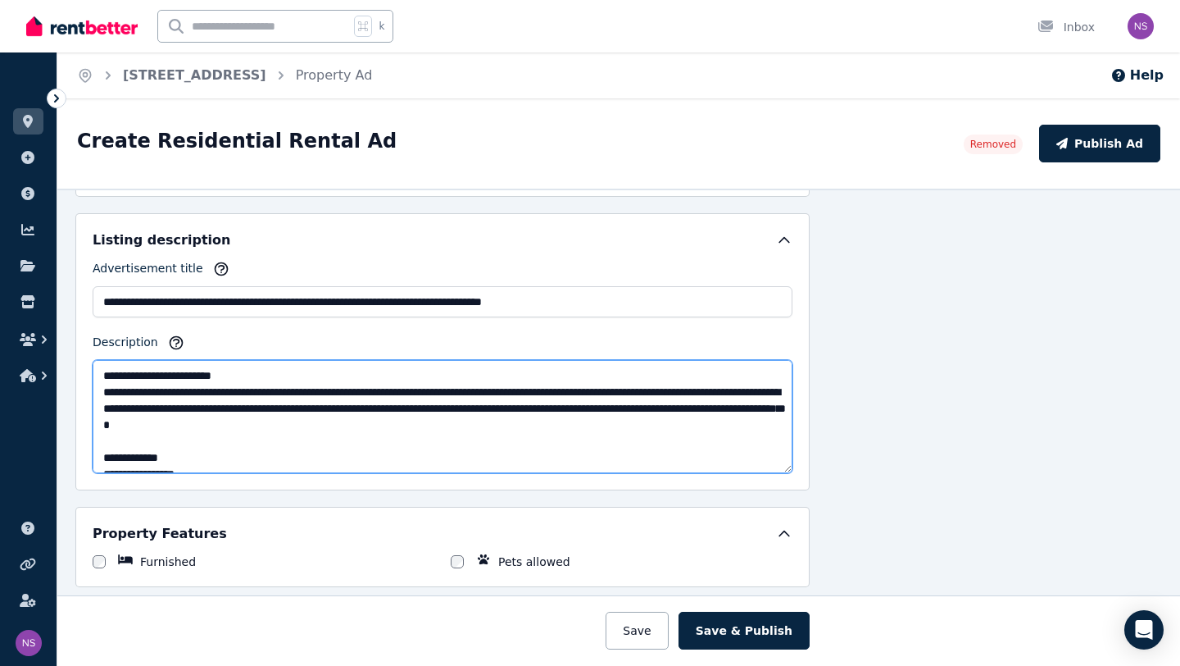
click at [102, 376] on textarea "Description" at bounding box center [443, 416] width 700 height 113
click at [239, 375] on textarea "Description" at bounding box center [443, 416] width 700 height 113
click at [334, 376] on textarea "Description" at bounding box center [443, 416] width 700 height 113
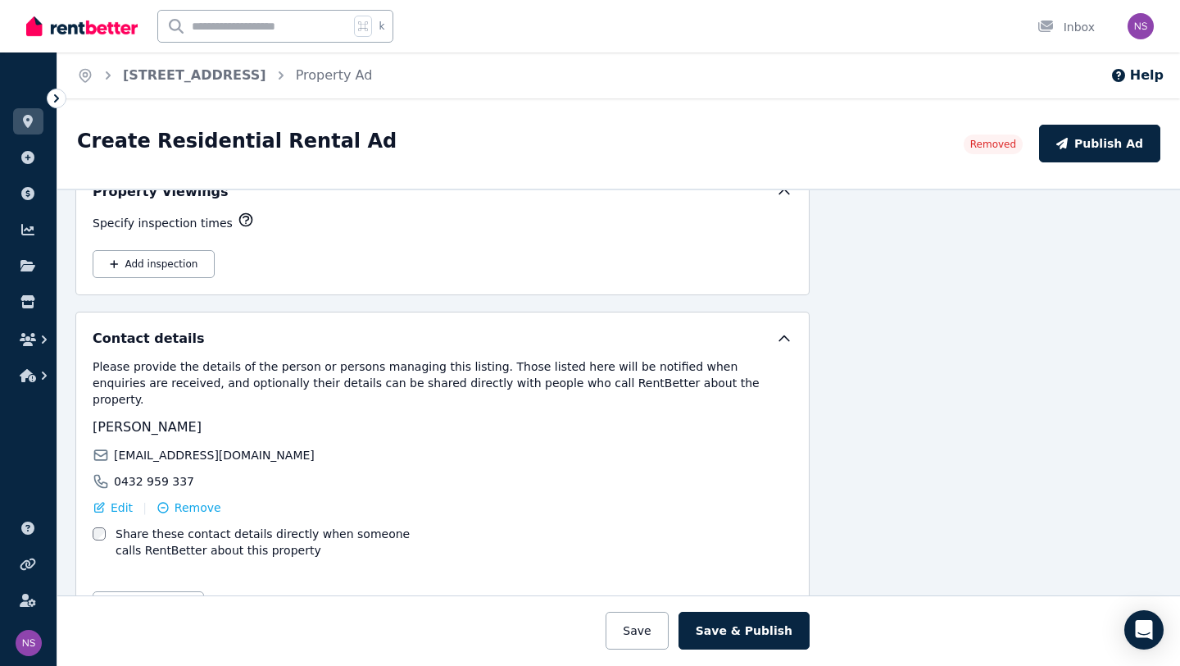
scroll to position [2585, 176]
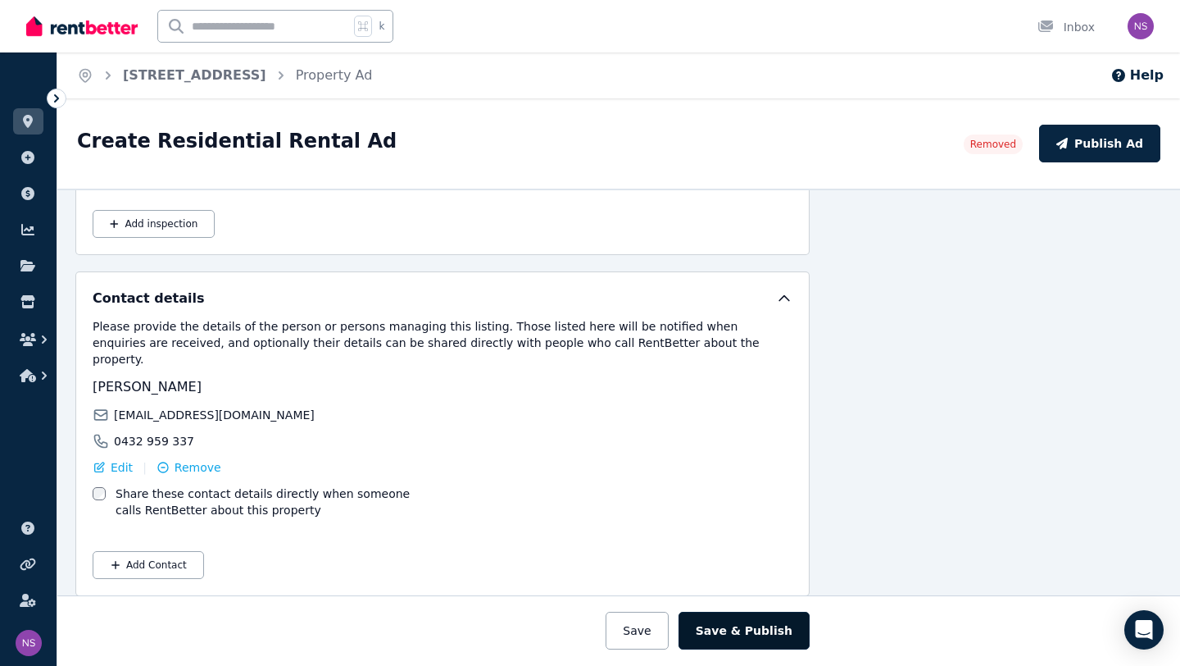
type textarea "**********"
click at [745, 634] on button "Save & Publish" at bounding box center [744, 631] width 131 height 38
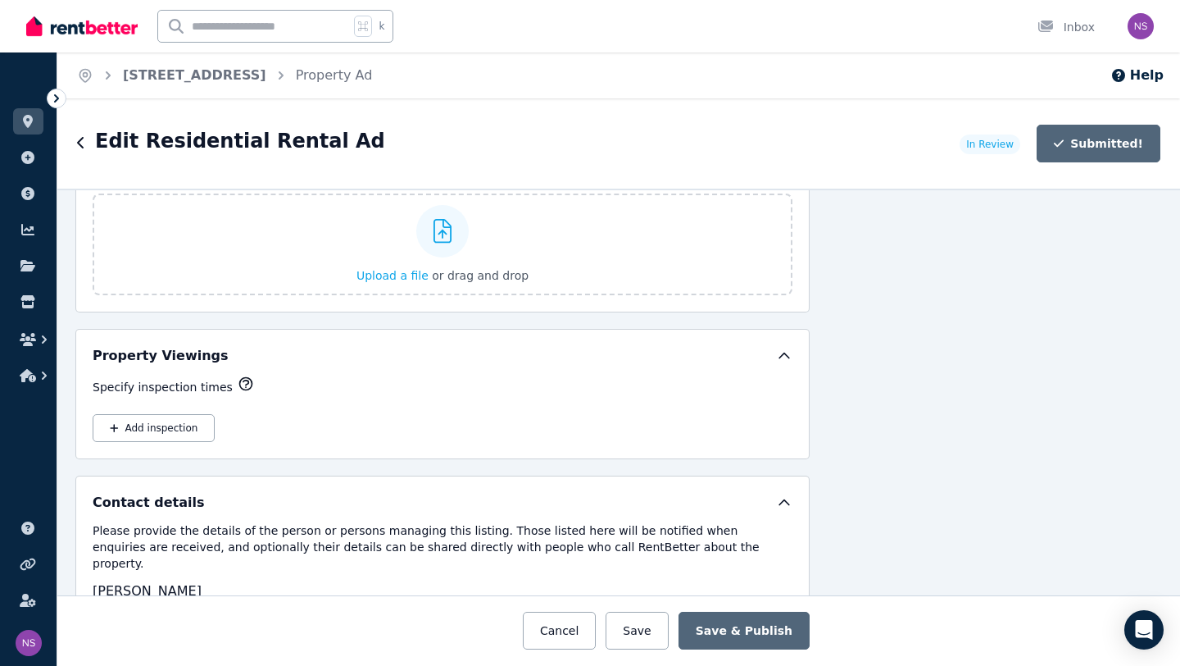
scroll to position [2788, 176]
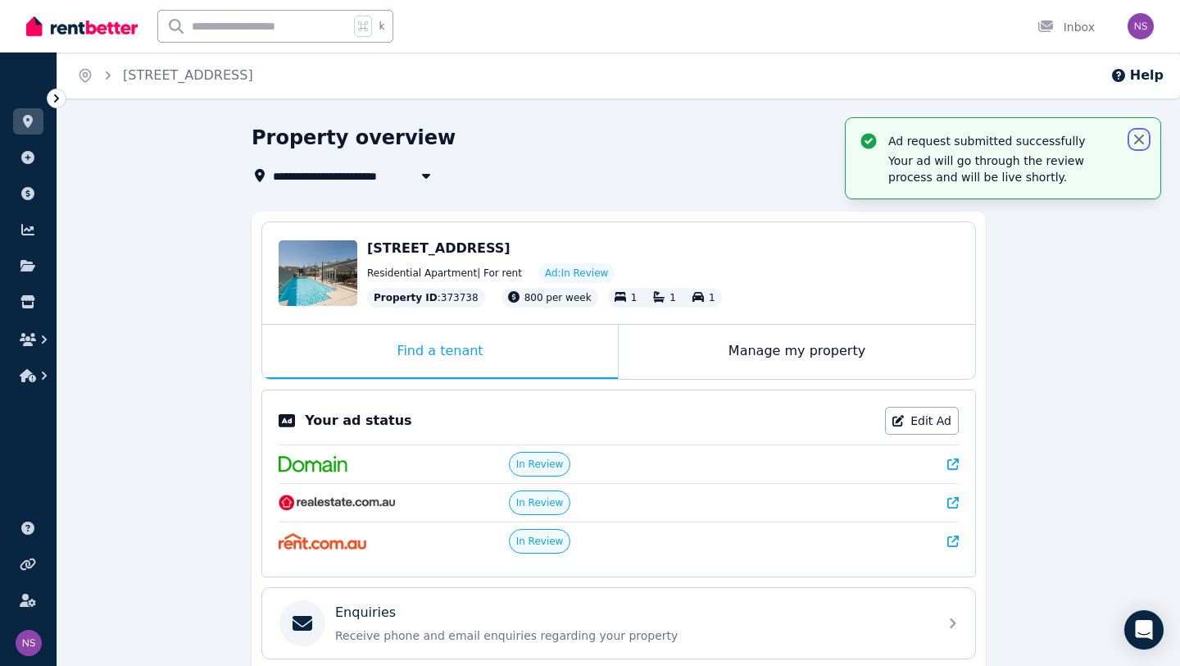
click at [1136, 134] on icon "button" at bounding box center [1139, 139] width 16 height 16
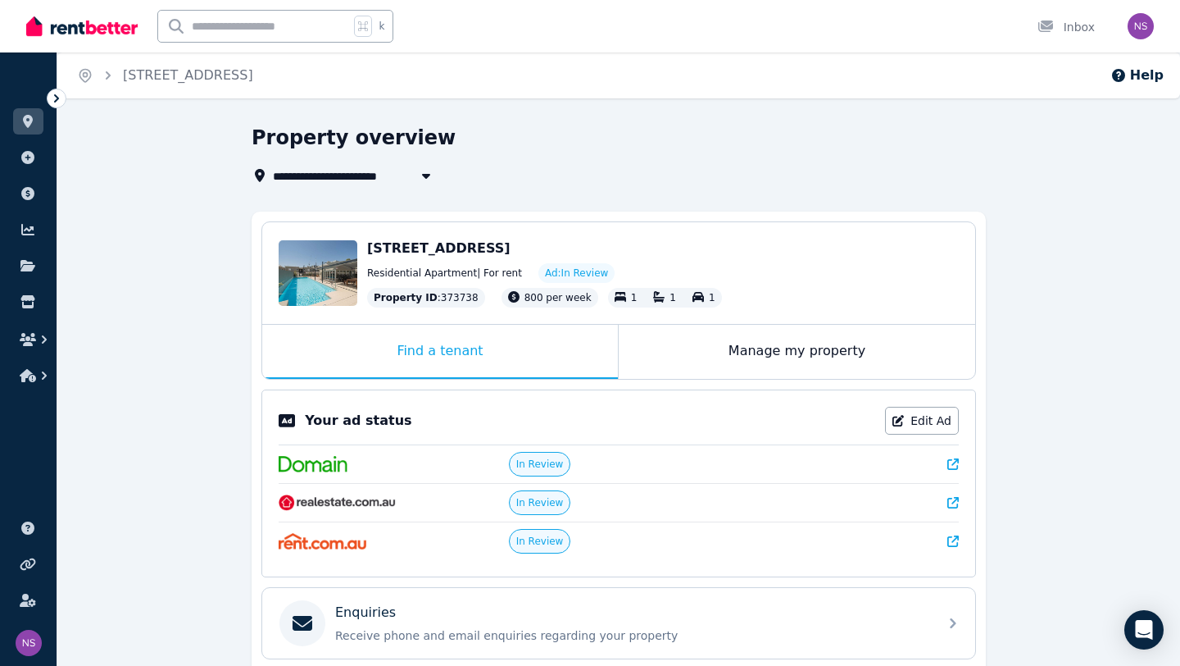
click at [433, 179] on icon "button" at bounding box center [426, 175] width 16 height 13
type input "**********"
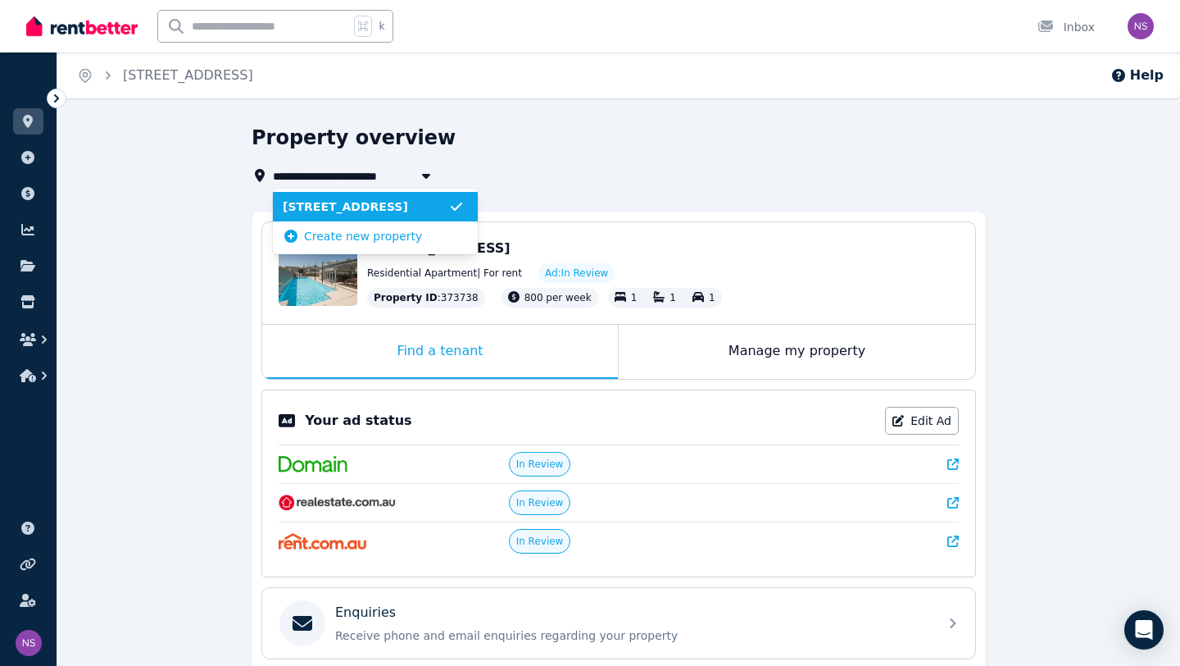
click at [503, 156] on div "**********" at bounding box center [614, 155] width 725 height 61
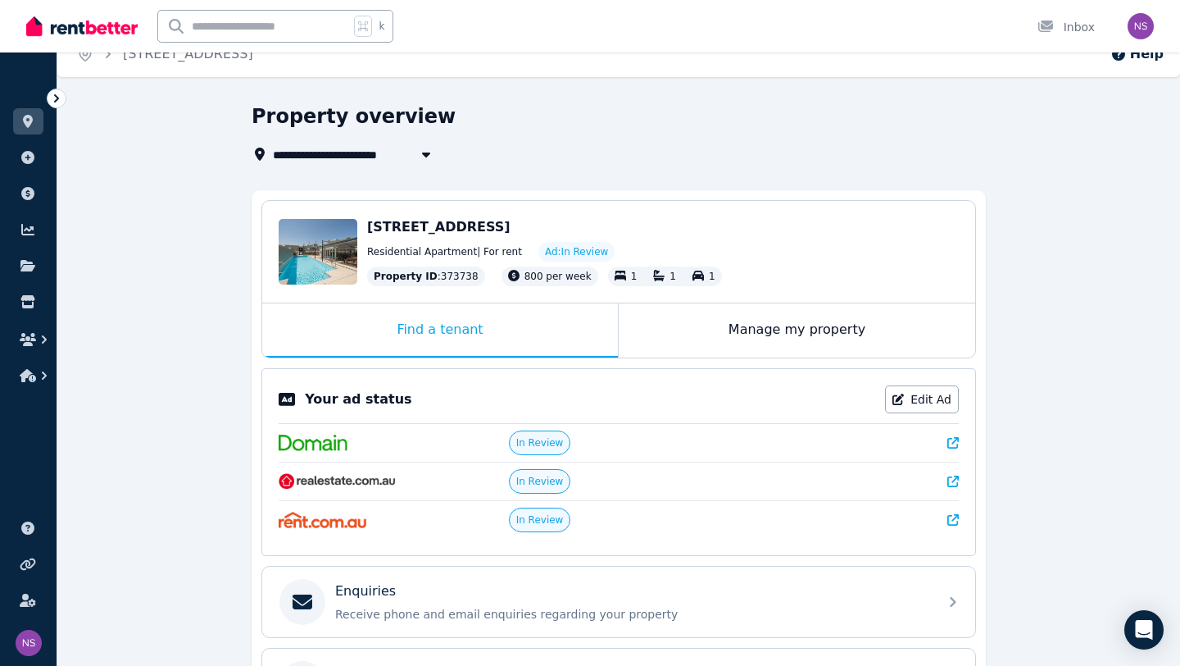
scroll to position [20, 0]
